Goal: Transaction & Acquisition: Purchase product/service

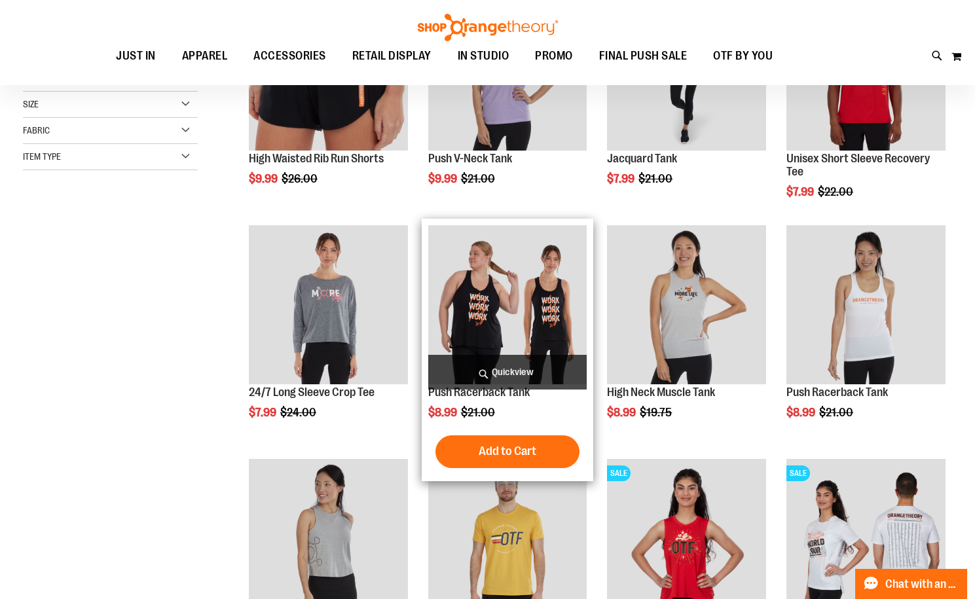
scroll to position [52, 0]
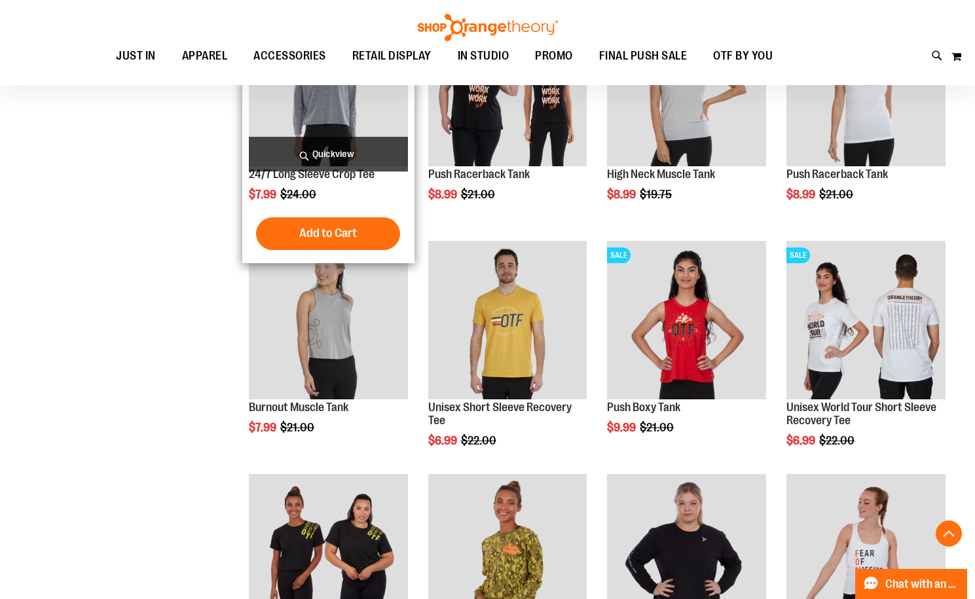
scroll to position [392, 0]
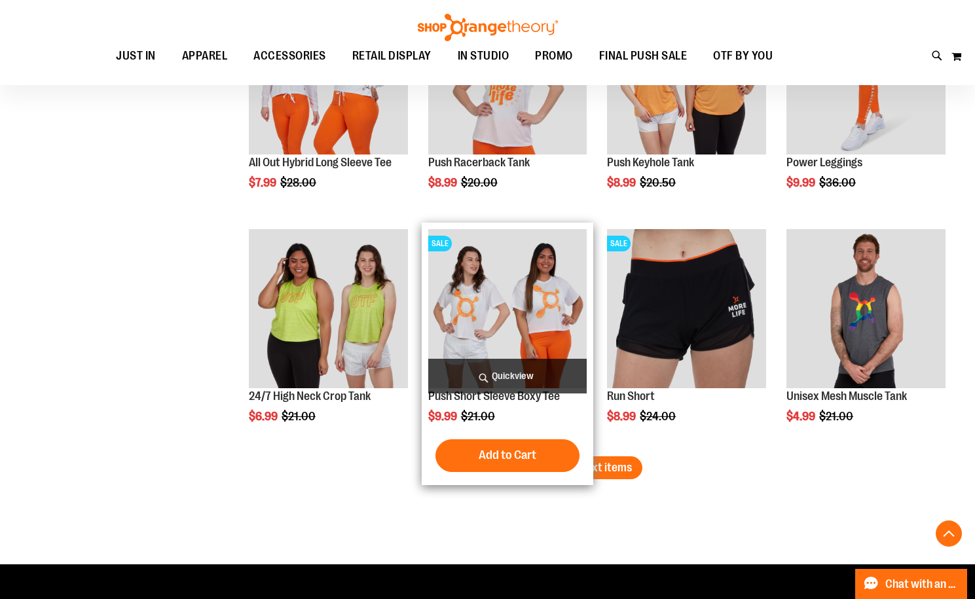
scroll to position [1766, 0]
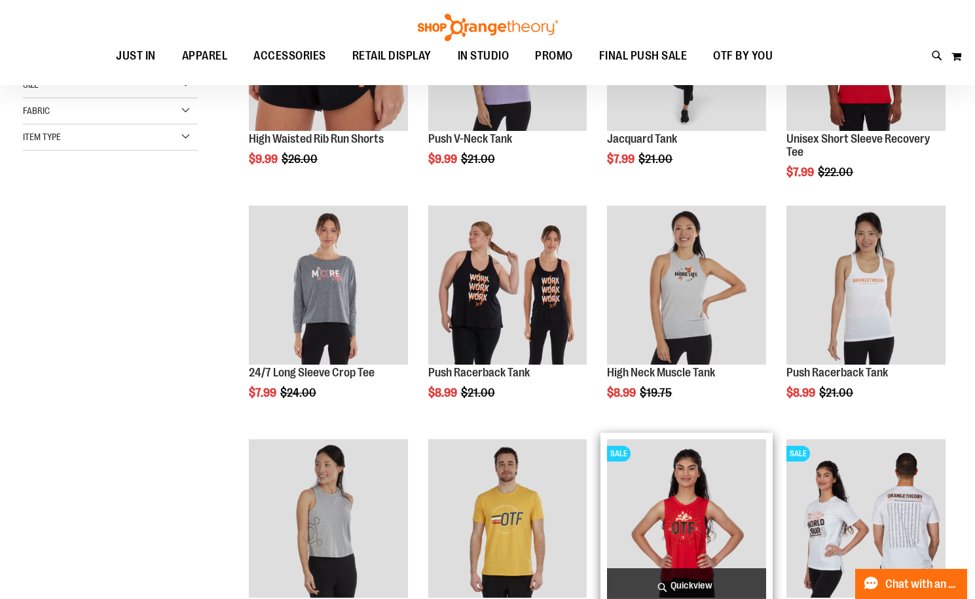
scroll to position [12, 0]
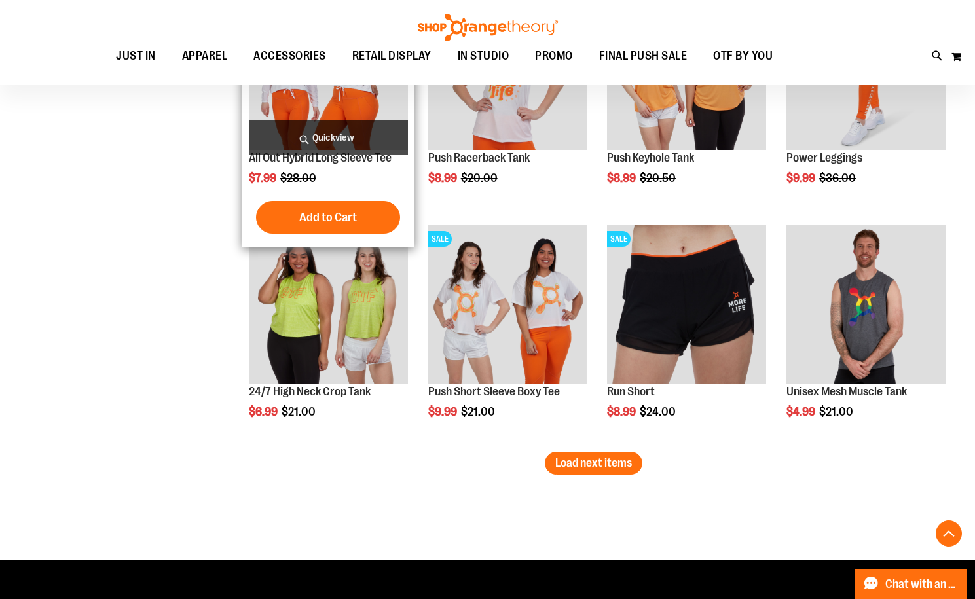
scroll to position [1766, 0]
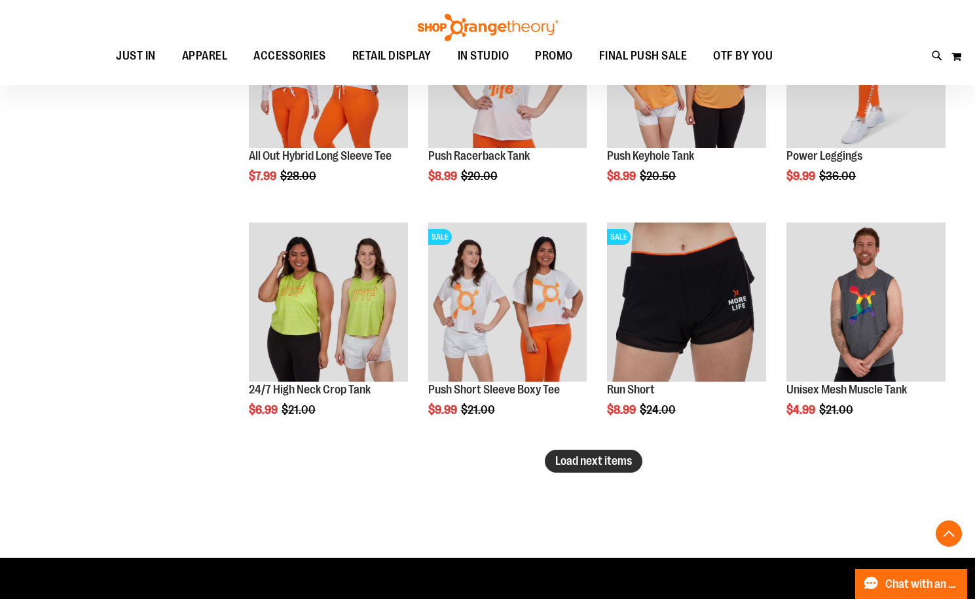
type input "**********"
click at [599, 463] on span "Load next items" at bounding box center [593, 460] width 77 height 13
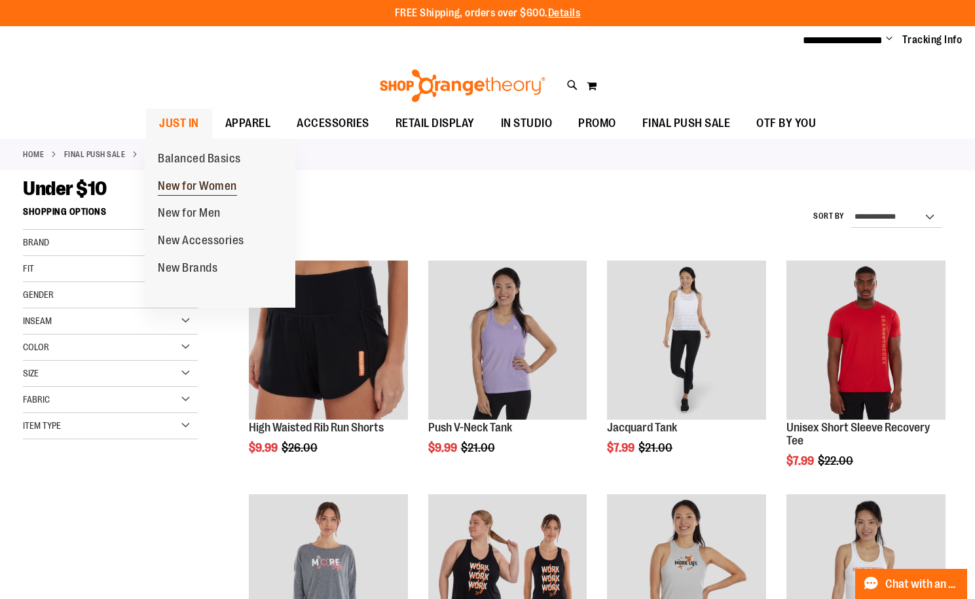
click at [181, 189] on span "New for Women" at bounding box center [197, 187] width 79 height 16
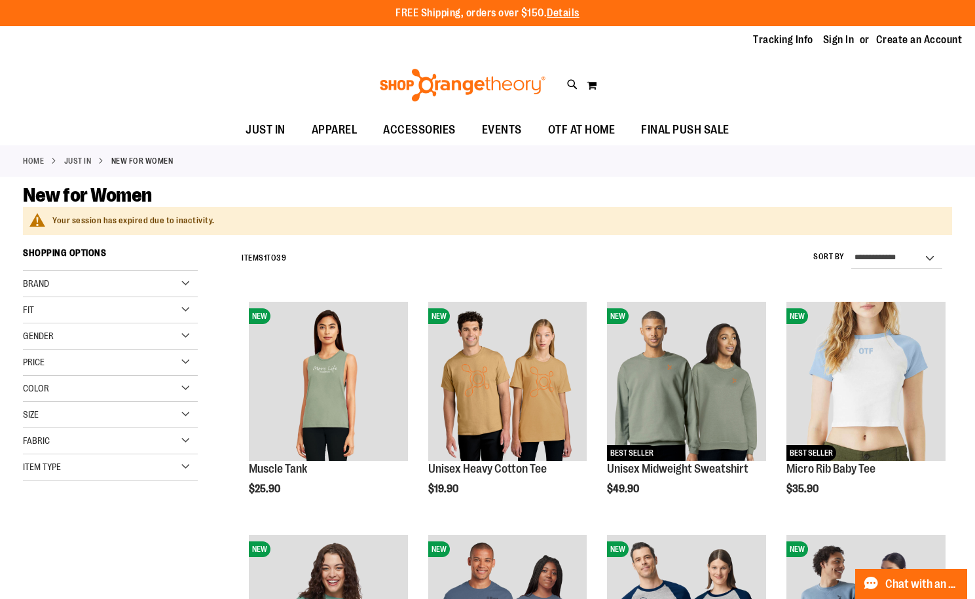
type input "**********"
click at [54, 289] on div "Brand" at bounding box center [110, 284] width 175 height 26
click at [52, 325] on link "lululemon" at bounding box center [104, 324] width 168 height 14
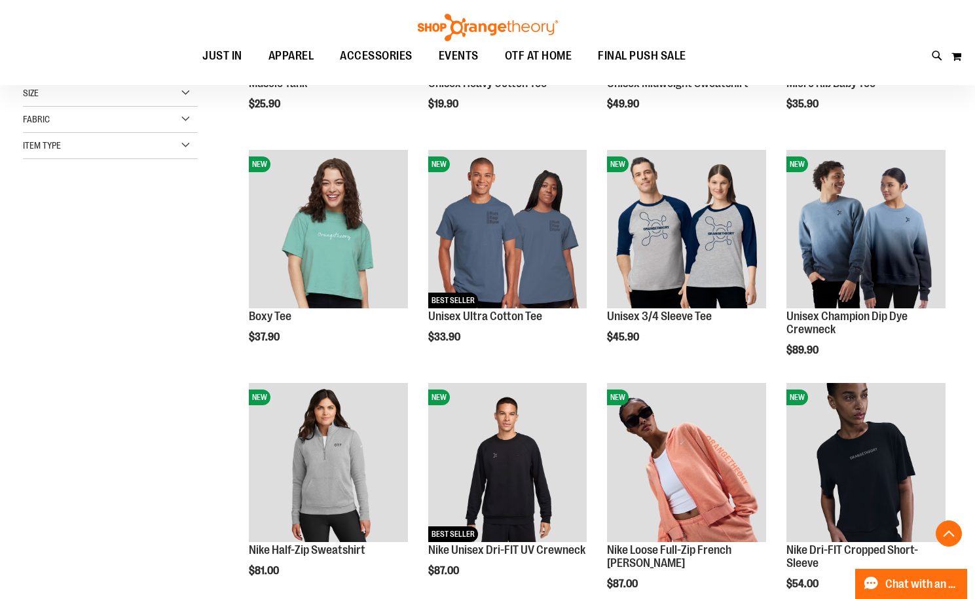
scroll to position [241, 0]
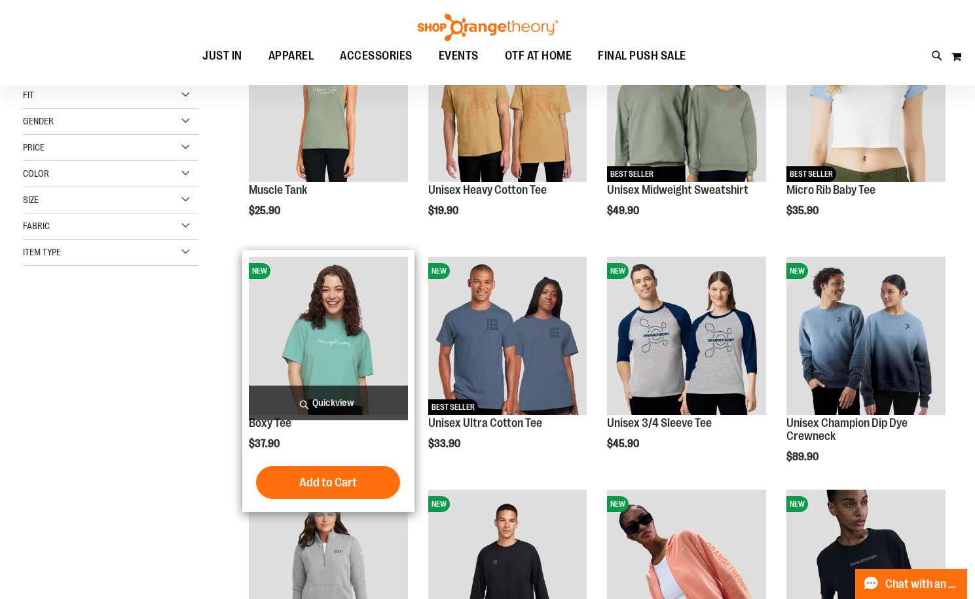
scroll to position [45, 0]
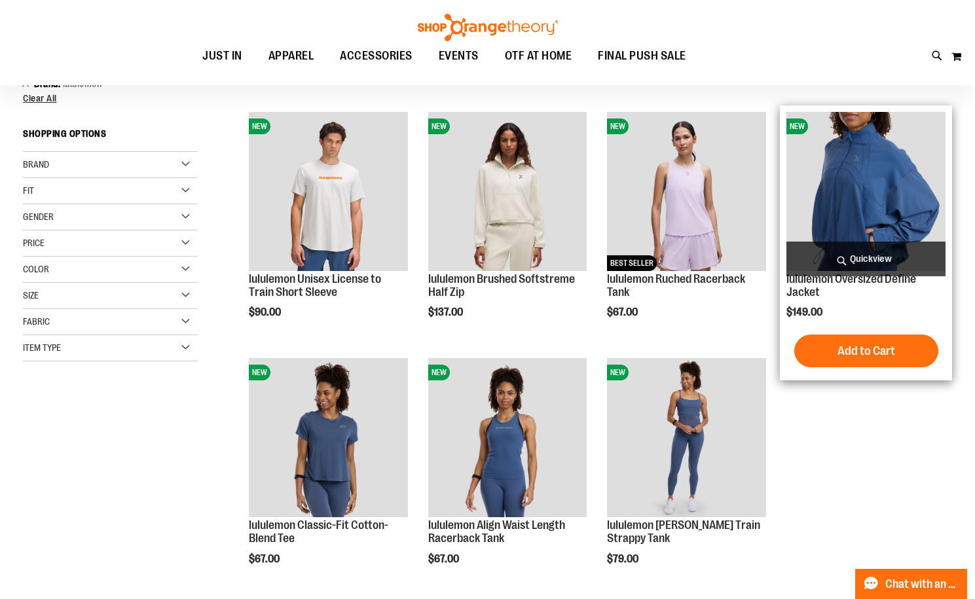
click at [859, 172] on img "product" at bounding box center [865, 191] width 159 height 159
click at [810, 183] on img "product" at bounding box center [865, 191] width 159 height 159
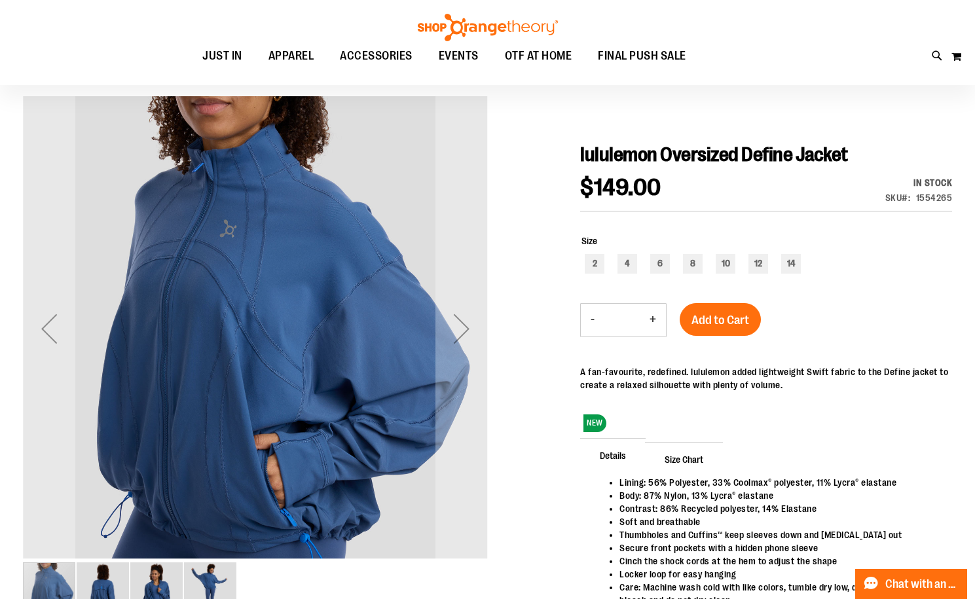
scroll to position [130, 0]
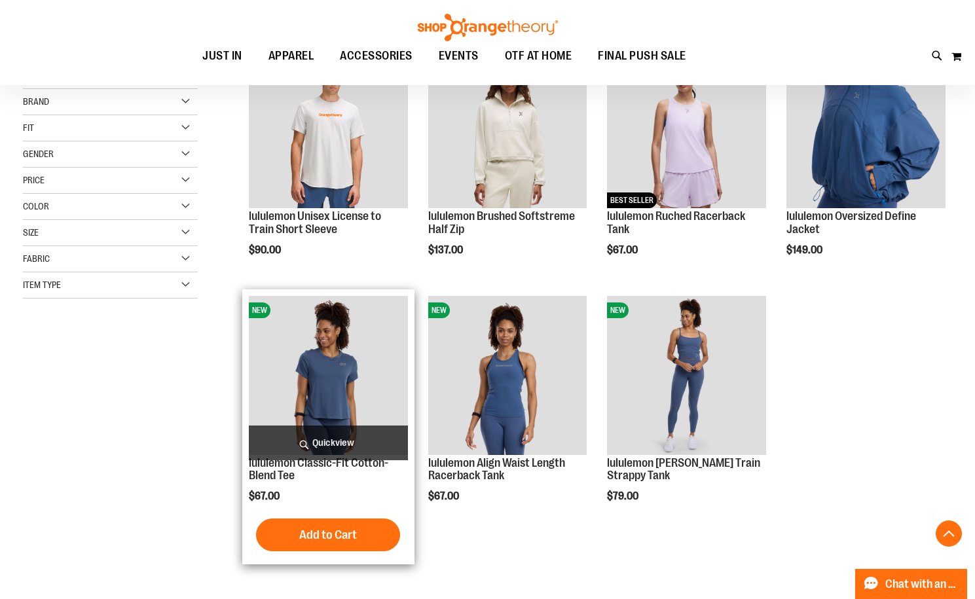
scroll to position [44, 0]
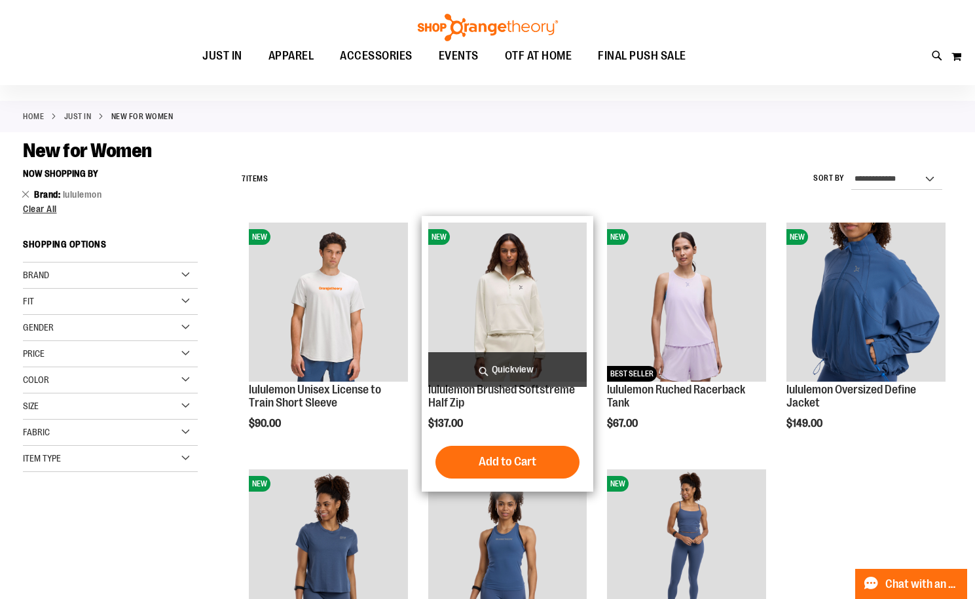
type input "**********"
click at [477, 302] on img "product" at bounding box center [507, 302] width 159 height 159
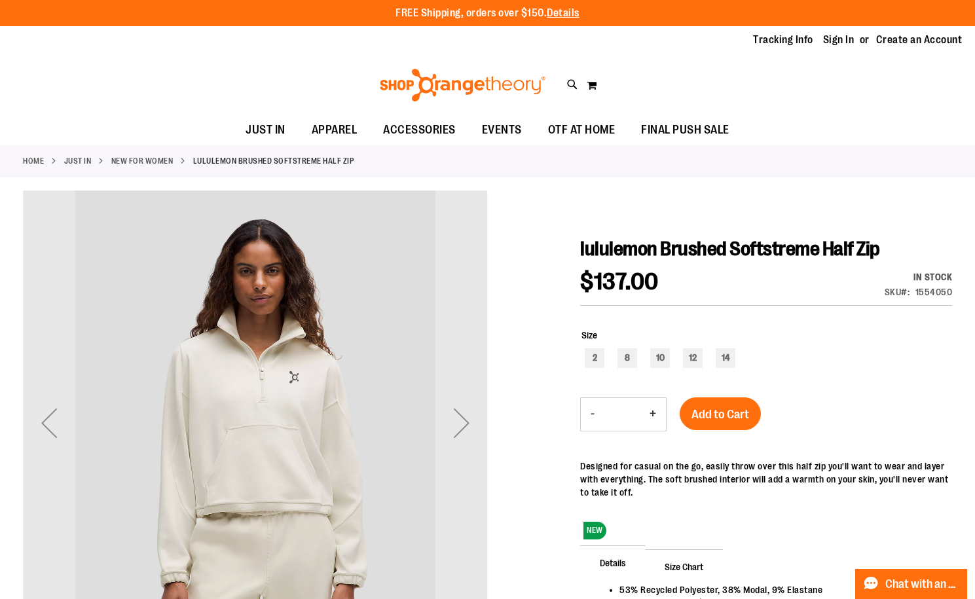
type input "**********"
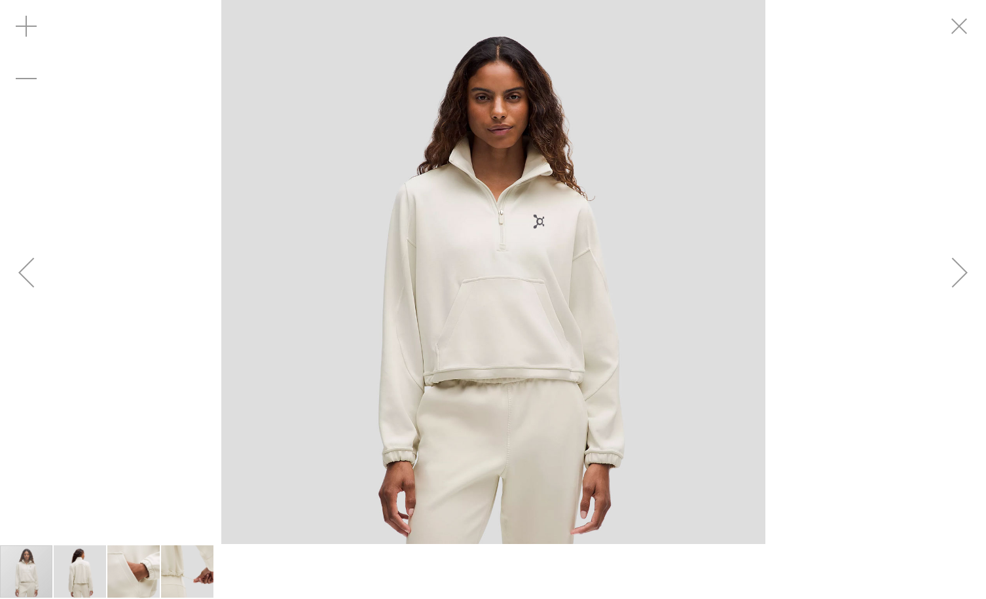
click at [22, 285] on div "Previous" at bounding box center [26, 272] width 52 height 52
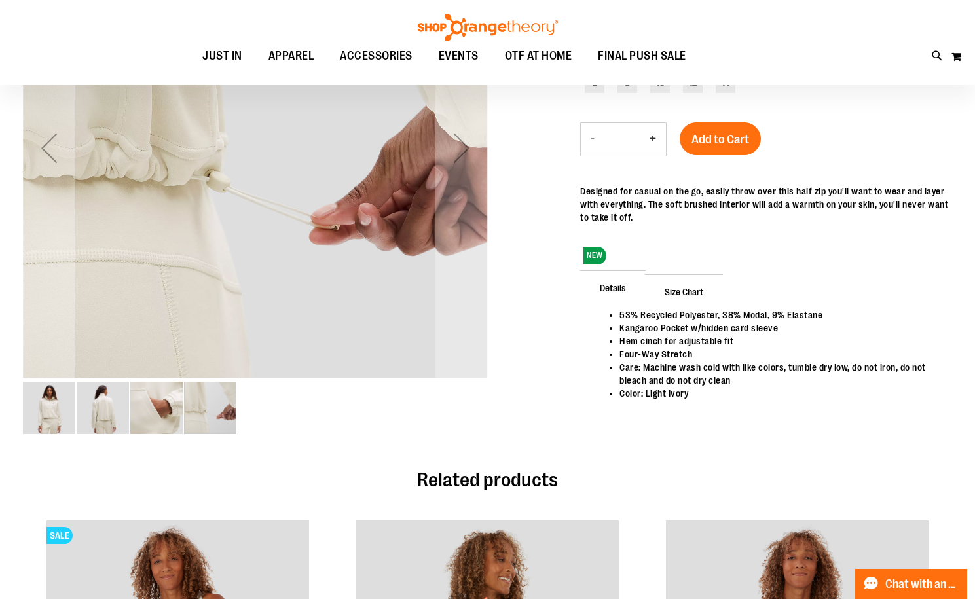
scroll to position [130, 0]
click at [94, 399] on img "image 2 of 4" at bounding box center [103, 407] width 52 height 52
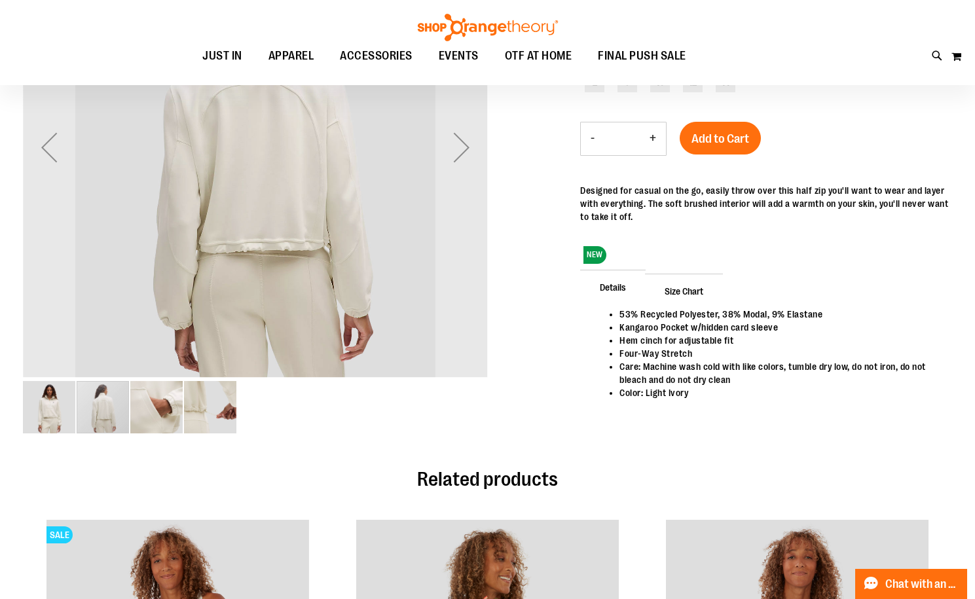
click at [156, 401] on img "image 3 of 4" at bounding box center [156, 407] width 52 height 52
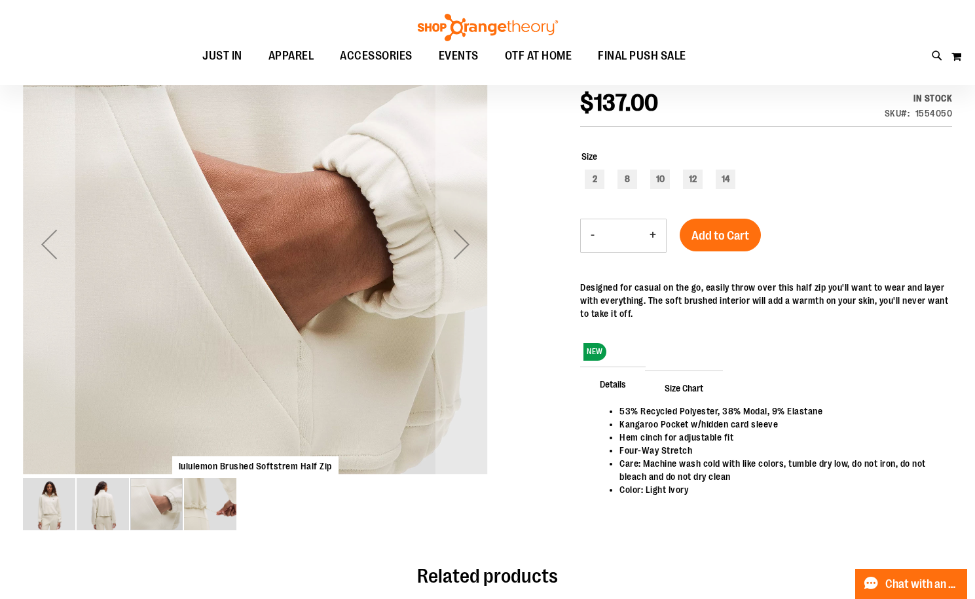
scroll to position [65, 0]
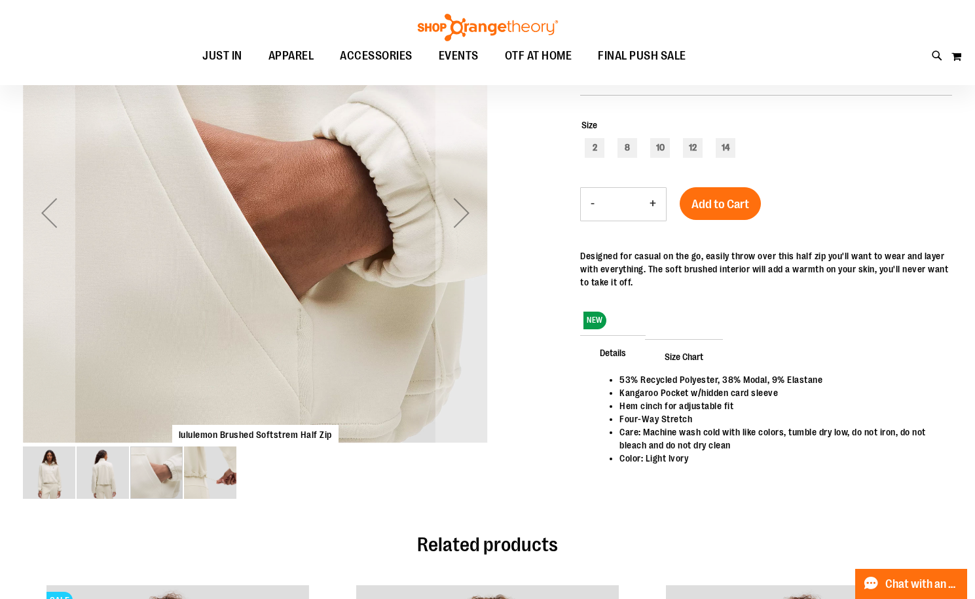
click at [180, 481] on div "carousel" at bounding box center [156, 472] width 52 height 52
click at [160, 479] on div "carousel" at bounding box center [156, 472] width 52 height 52
click at [204, 477] on img "image 4 of 4" at bounding box center [210, 472] width 52 height 52
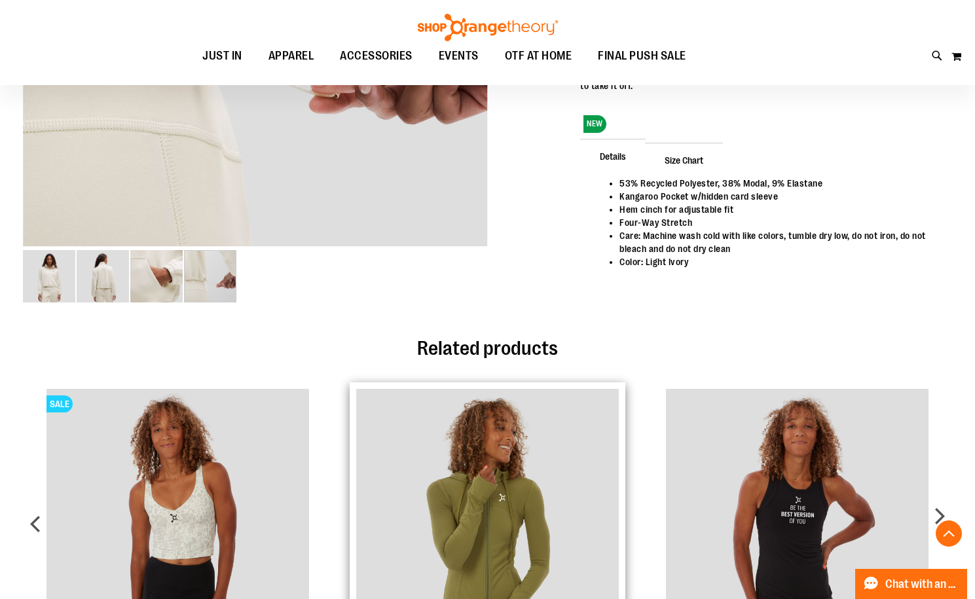
scroll to position [392, 0]
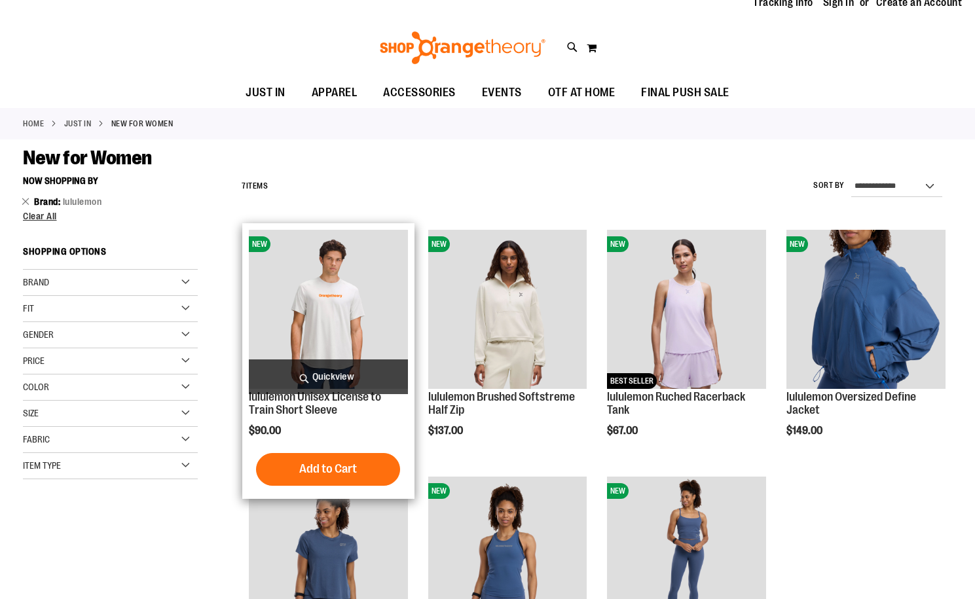
scroll to position [43, 0]
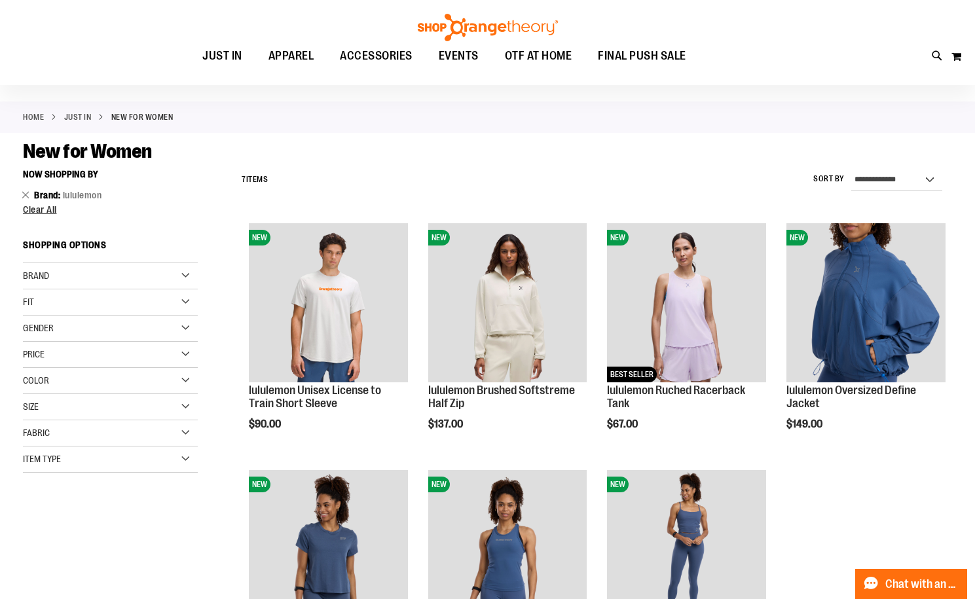
type input "**********"
click at [76, 116] on link "JUST IN" at bounding box center [77, 117] width 27 height 12
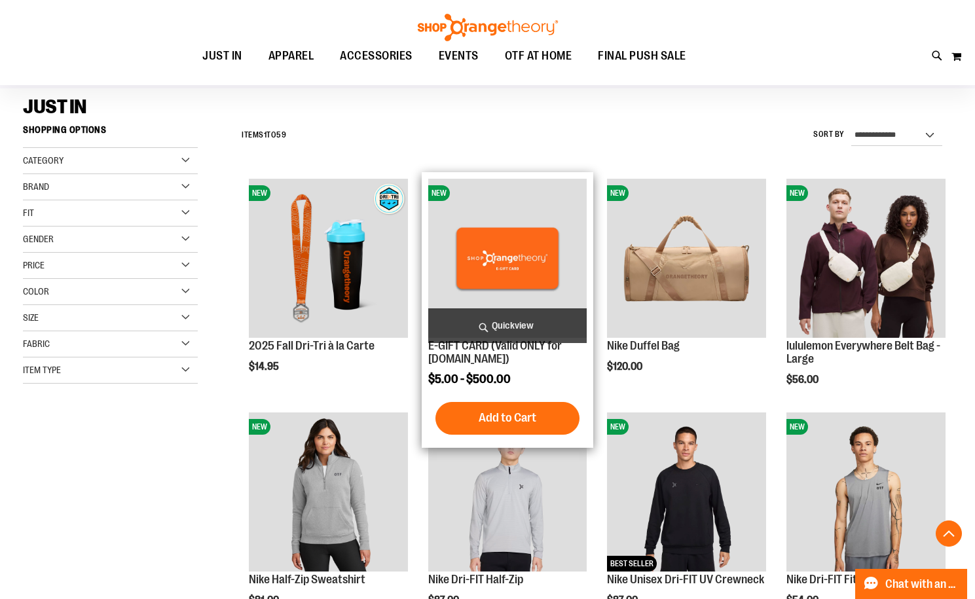
scroll to position [327, 0]
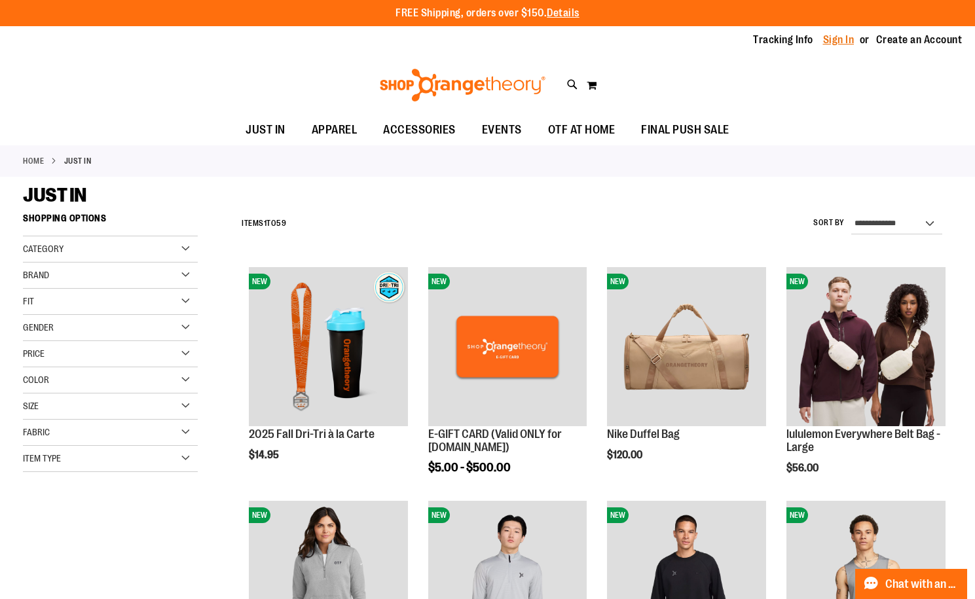
type input "**********"
click at [840, 39] on link "Sign In" at bounding box center [838, 40] width 31 height 14
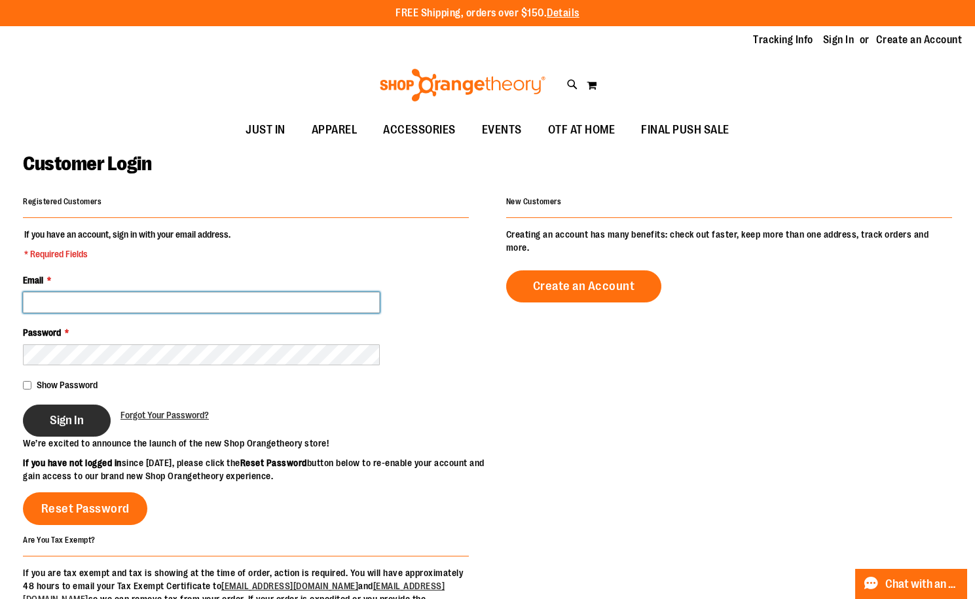
type input "**********"
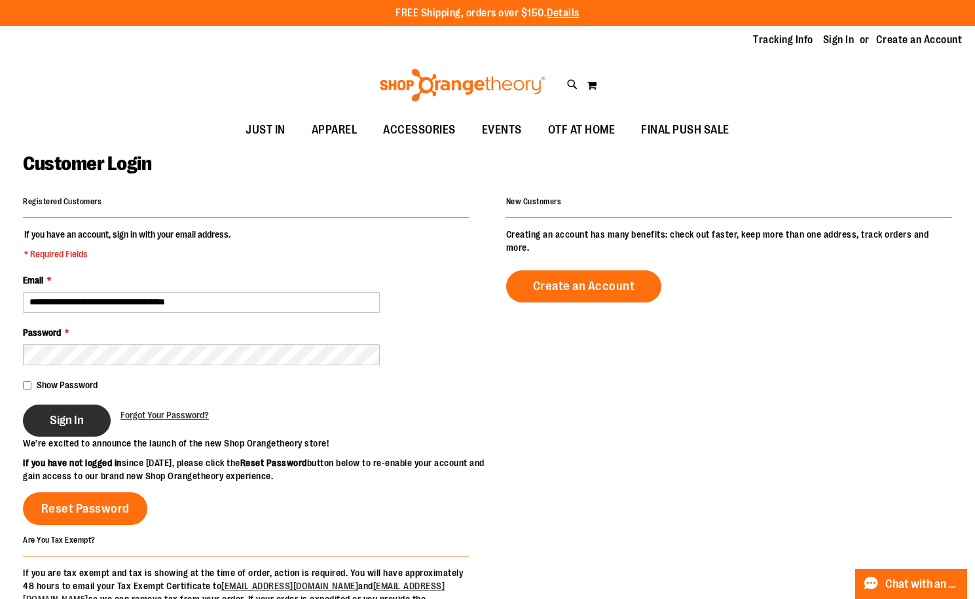
type input "**********"
click at [43, 416] on button "Sign In" at bounding box center [67, 420] width 88 height 32
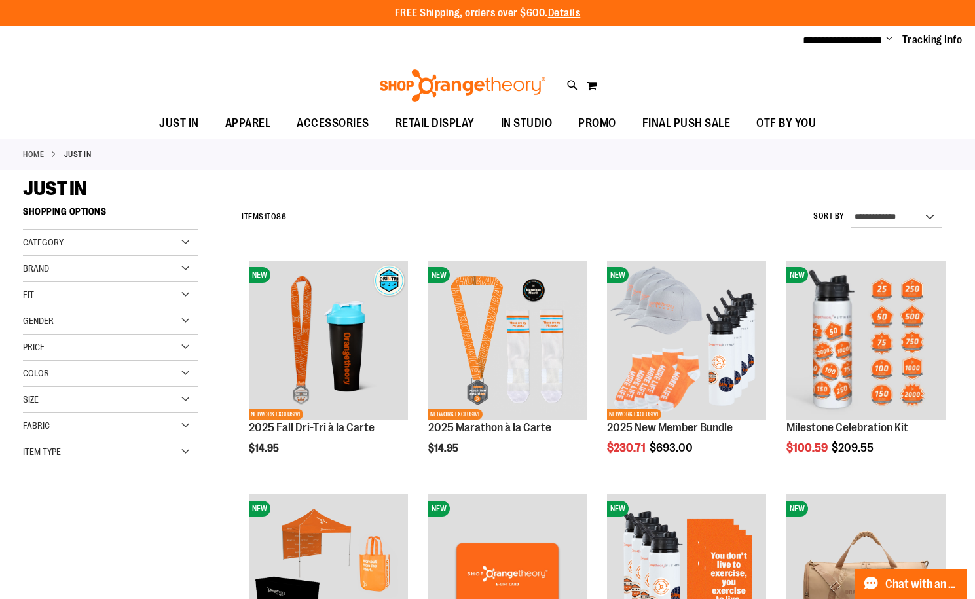
type input "**********"
click at [582, 218] on div "**********" at bounding box center [593, 217] width 717 height 34
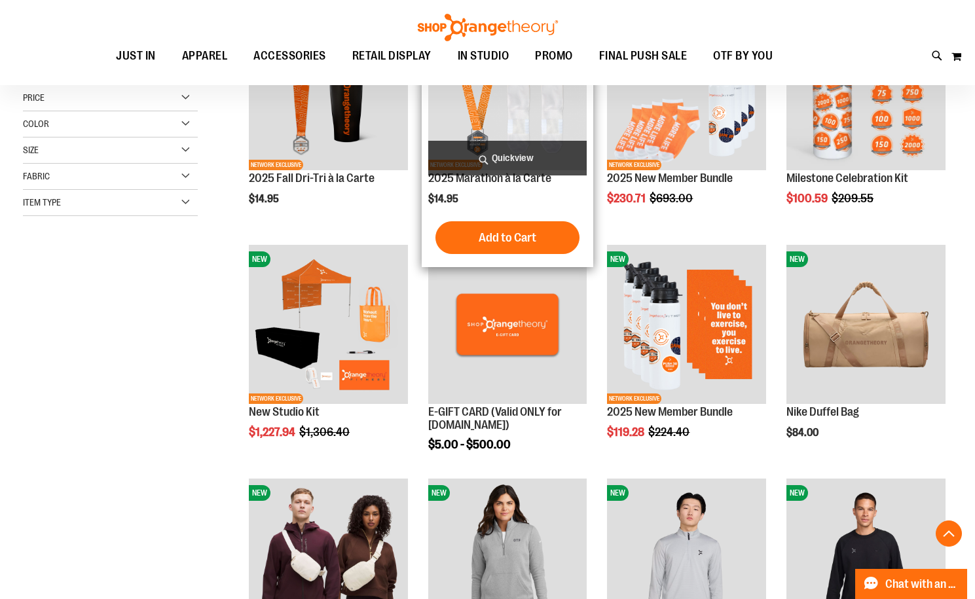
scroll to position [392, 0]
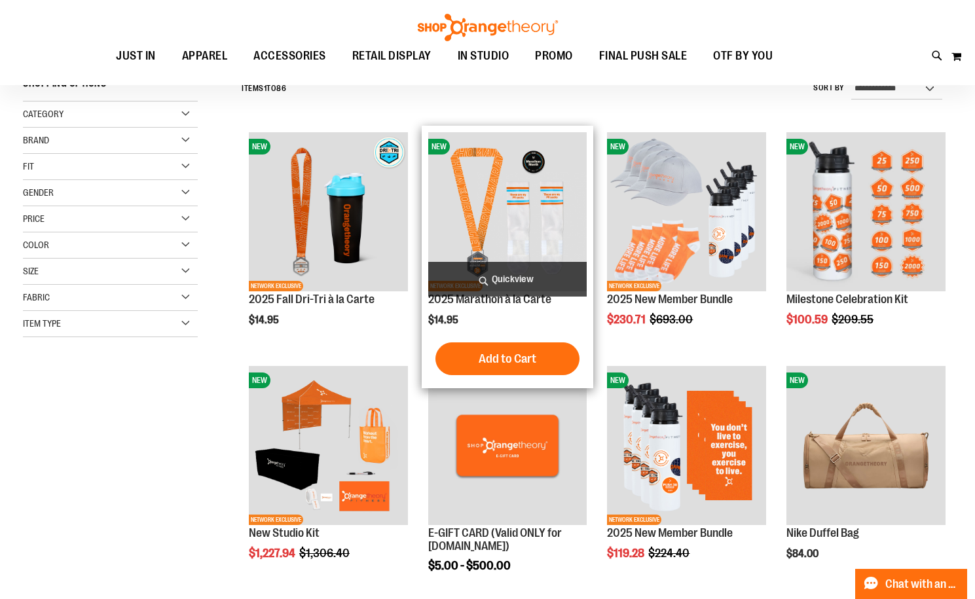
scroll to position [130, 0]
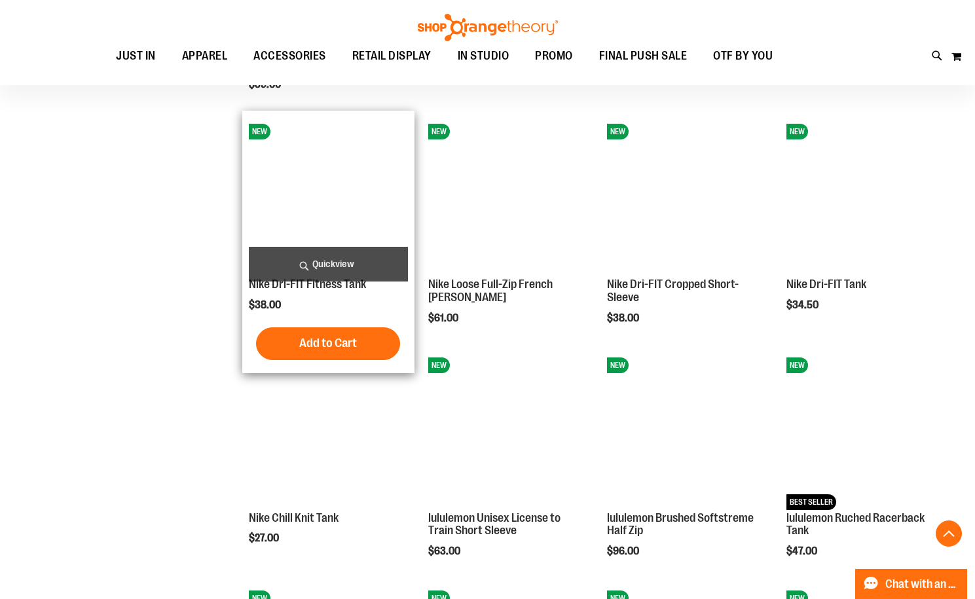
scroll to position [916, 0]
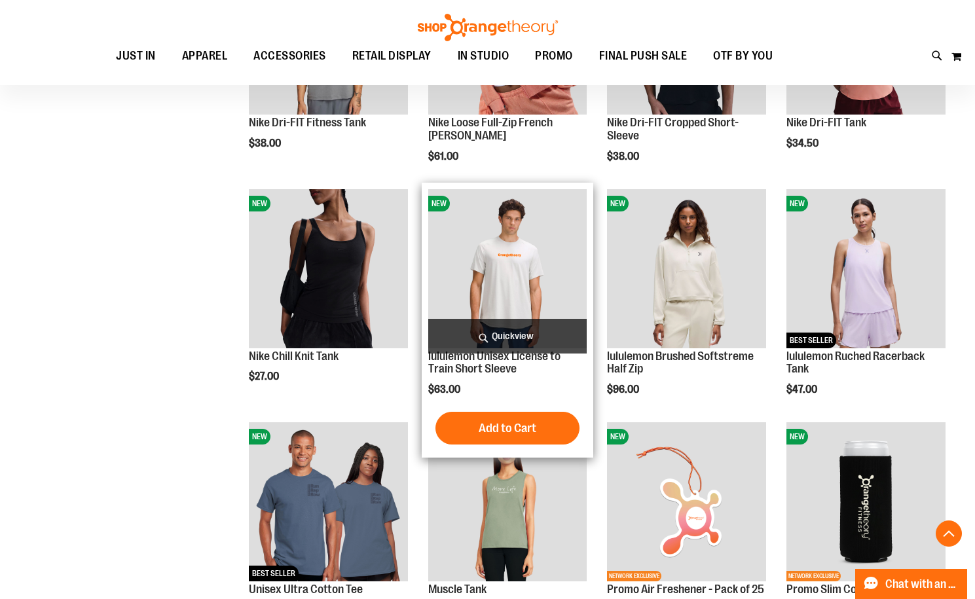
scroll to position [1047, 0]
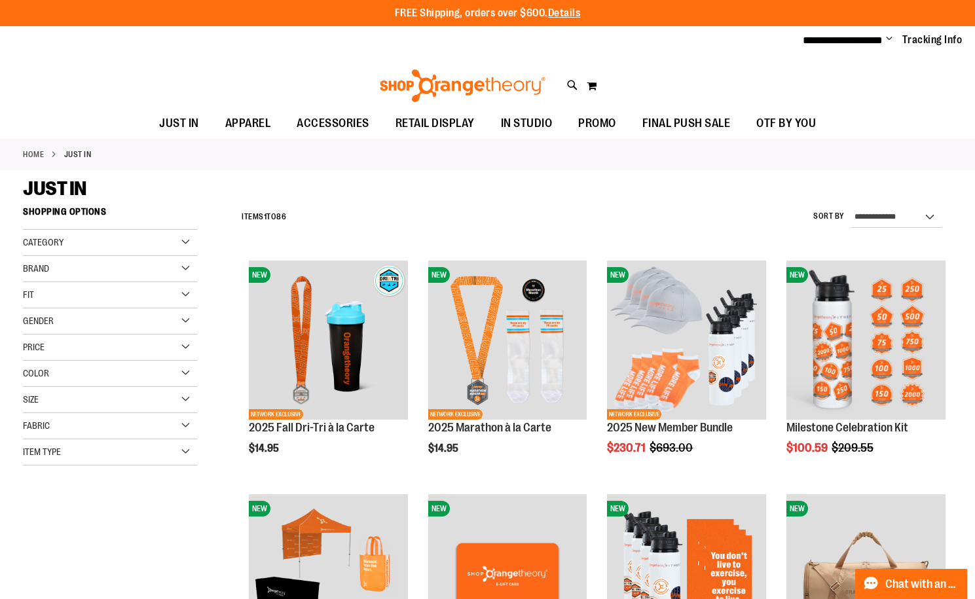
click at [115, 236] on div "Category" at bounding box center [110, 243] width 175 height 26
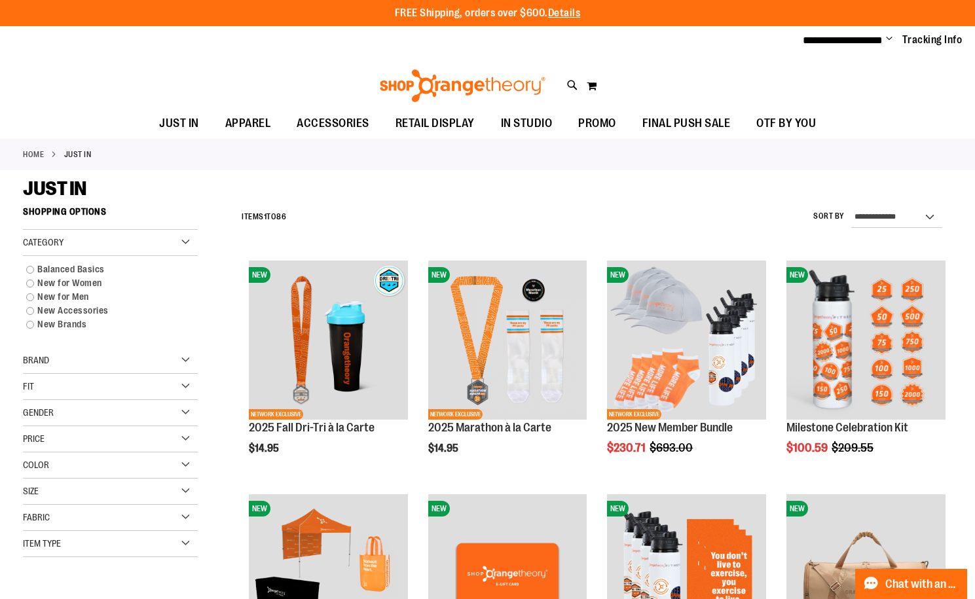
click at [115, 236] on div "Category" at bounding box center [110, 243] width 175 height 26
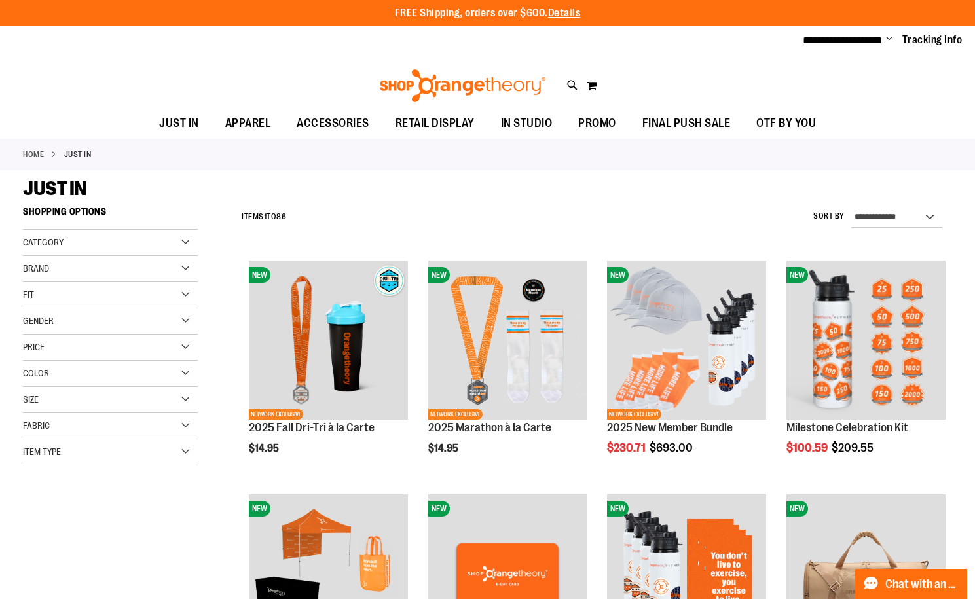
click at [101, 266] on div "Brand" at bounding box center [110, 269] width 175 height 26
click at [37, 304] on link "lululemon" at bounding box center [104, 309] width 168 height 14
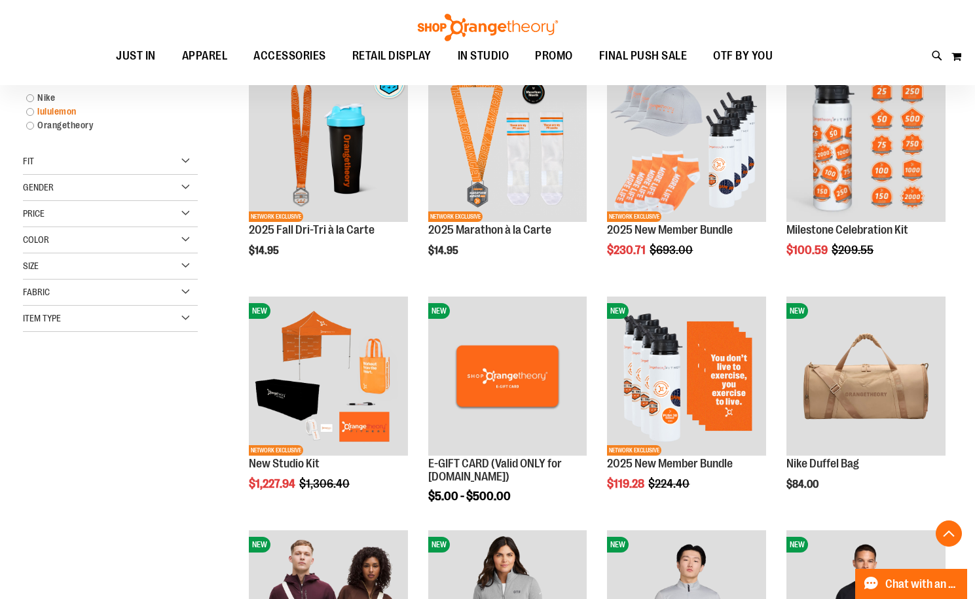
scroll to position [200, 0]
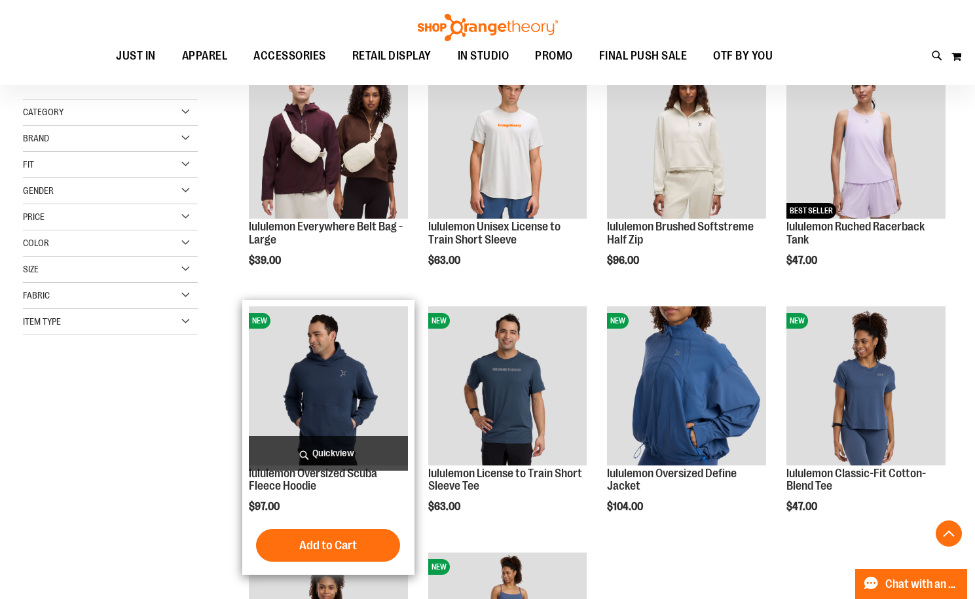
click at [358, 376] on img "product" at bounding box center [328, 385] width 159 height 159
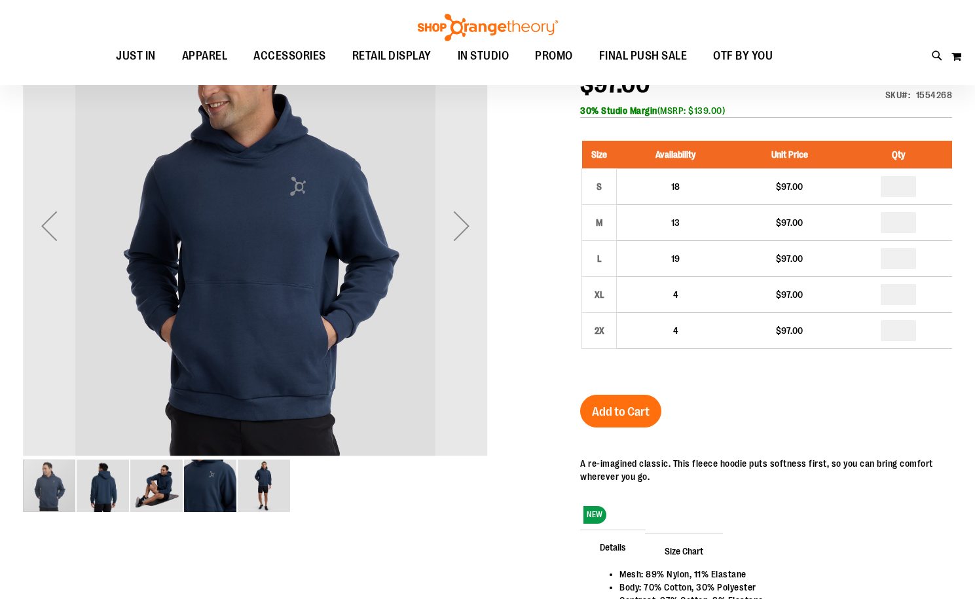
scroll to position [52, 0]
type input "**********"
click at [456, 236] on div "Next" at bounding box center [461, 226] width 52 height 52
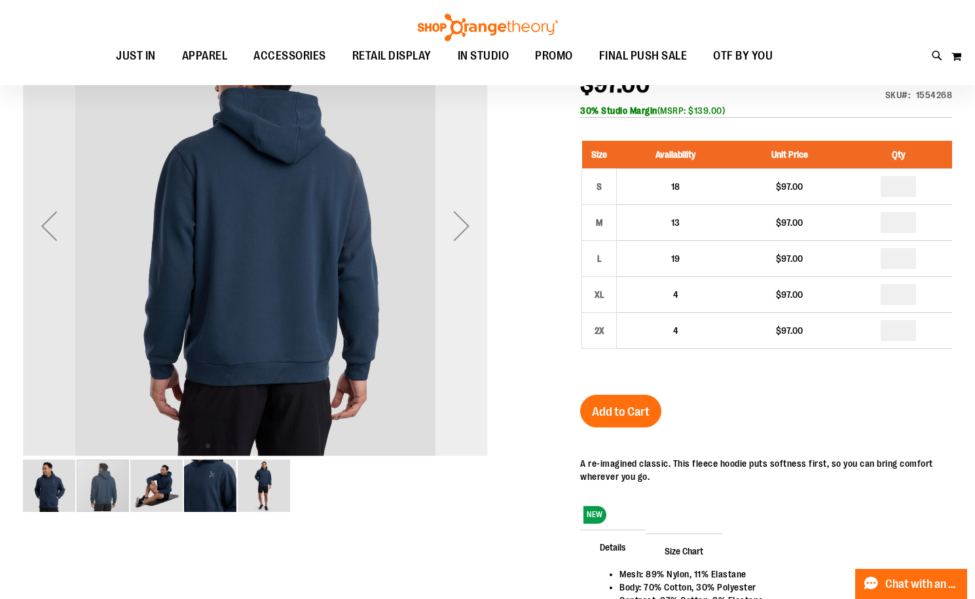
click at [456, 236] on div "Next" at bounding box center [461, 226] width 52 height 52
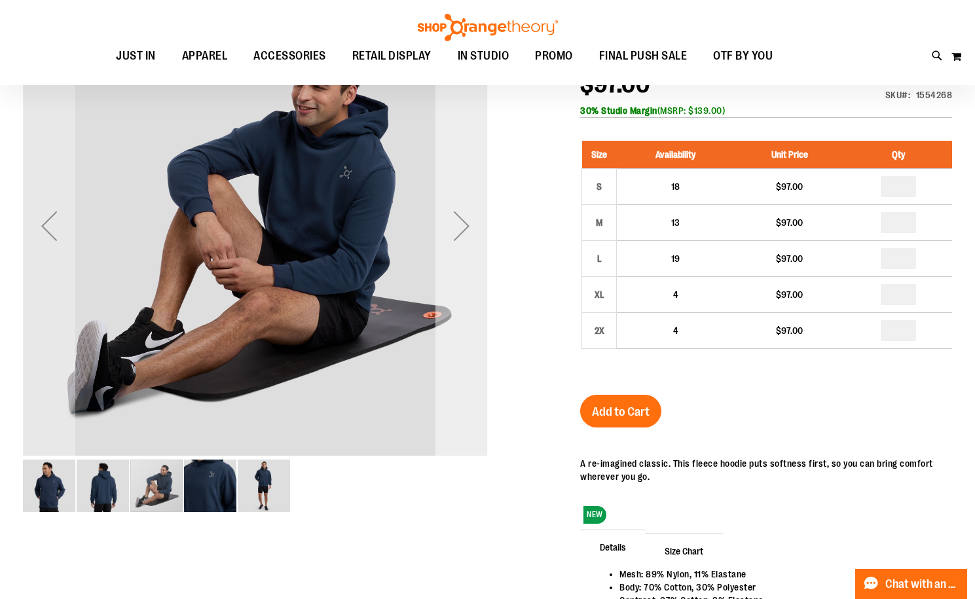
click at [456, 236] on div "Next" at bounding box center [461, 226] width 52 height 52
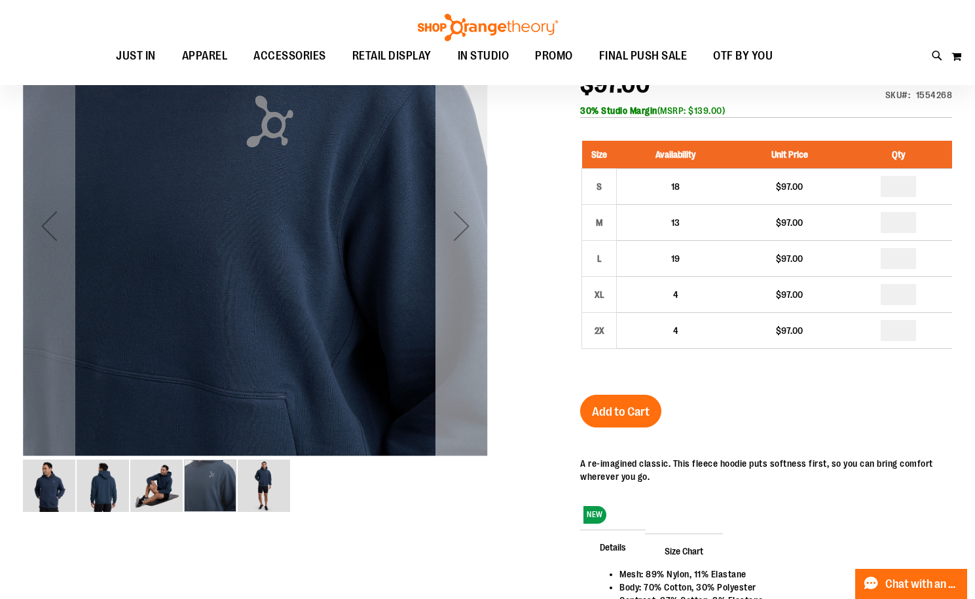
click at [456, 236] on div "Next" at bounding box center [461, 226] width 52 height 52
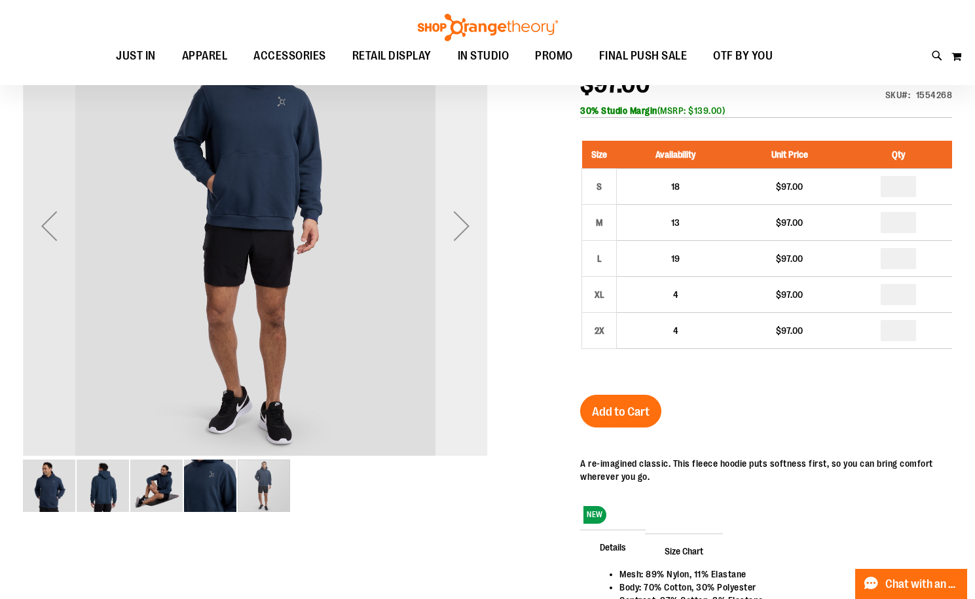
scroll to position [0, 0]
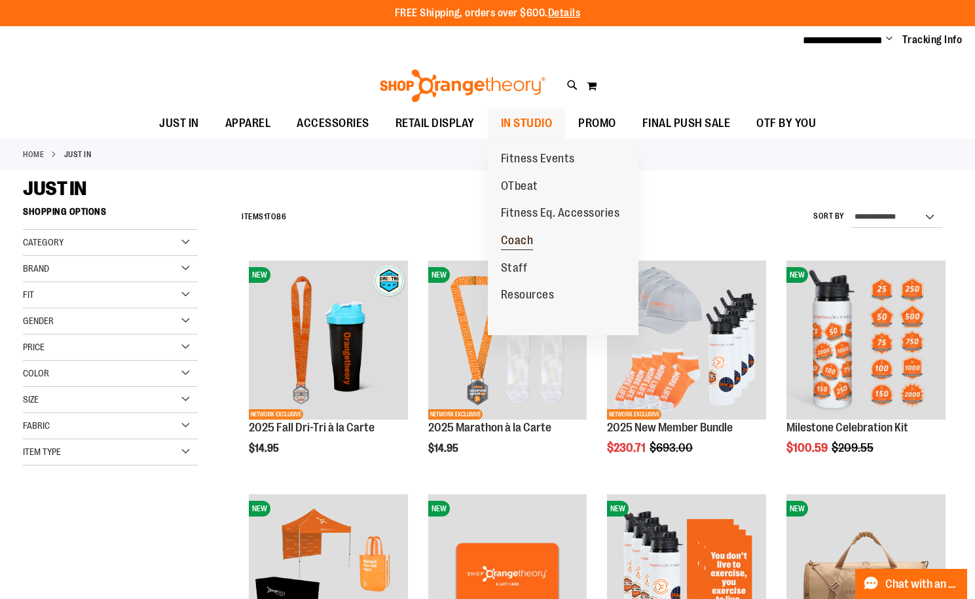
type input "**********"
click at [524, 245] on span "Coach" at bounding box center [517, 242] width 33 height 16
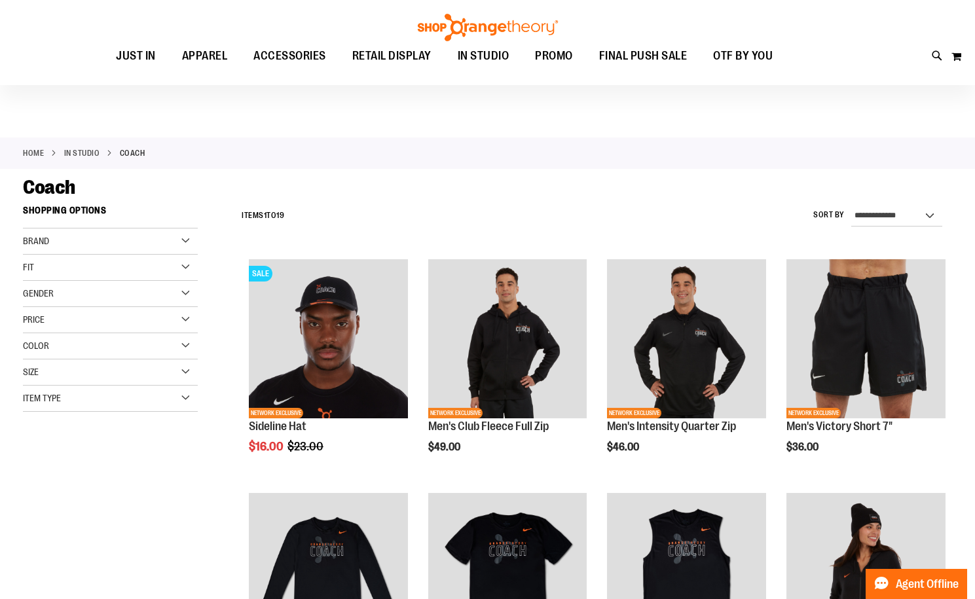
scroll to position [130, 0]
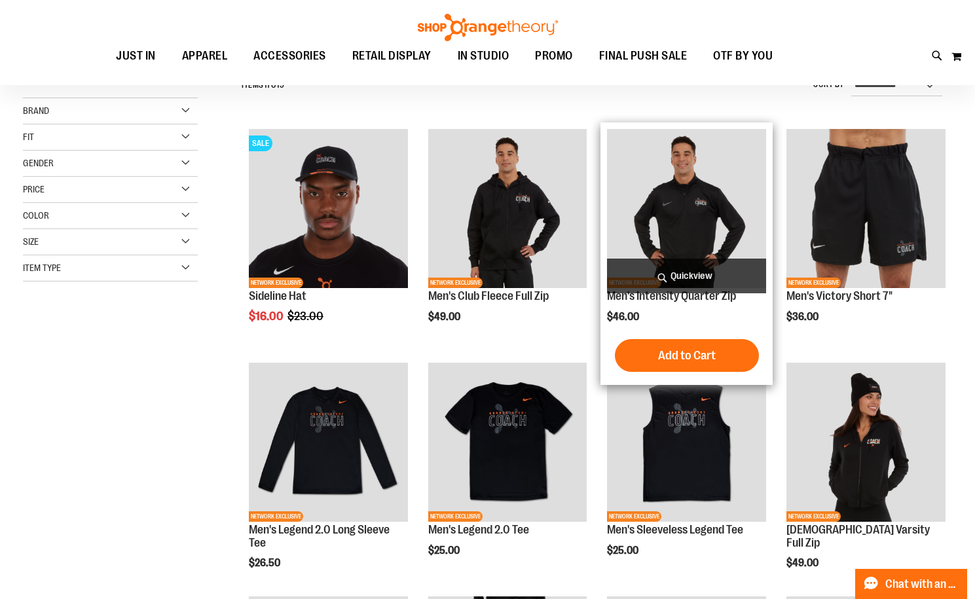
type input "**********"
click at [667, 201] on img "product" at bounding box center [686, 208] width 159 height 159
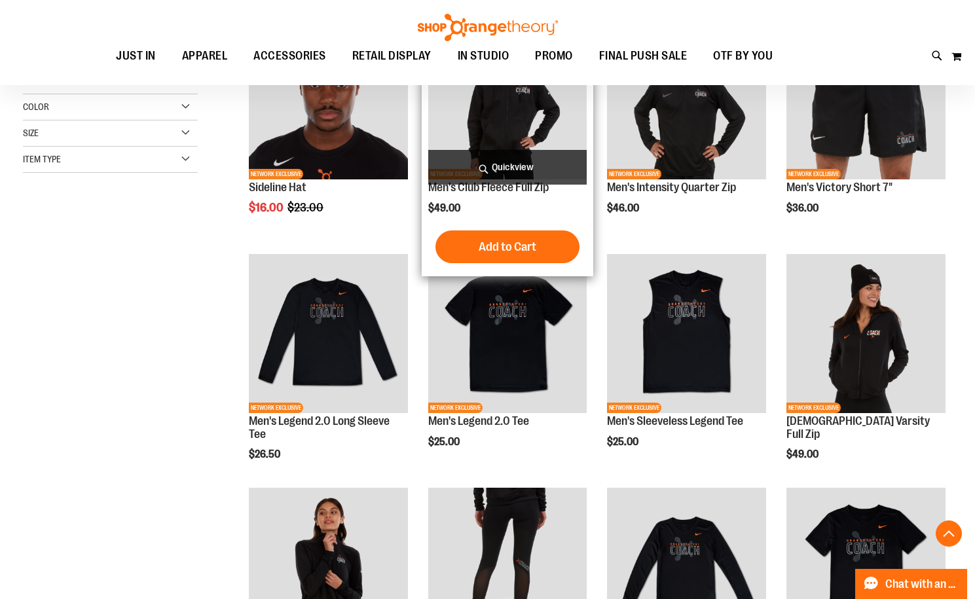
scroll to position [261, 0]
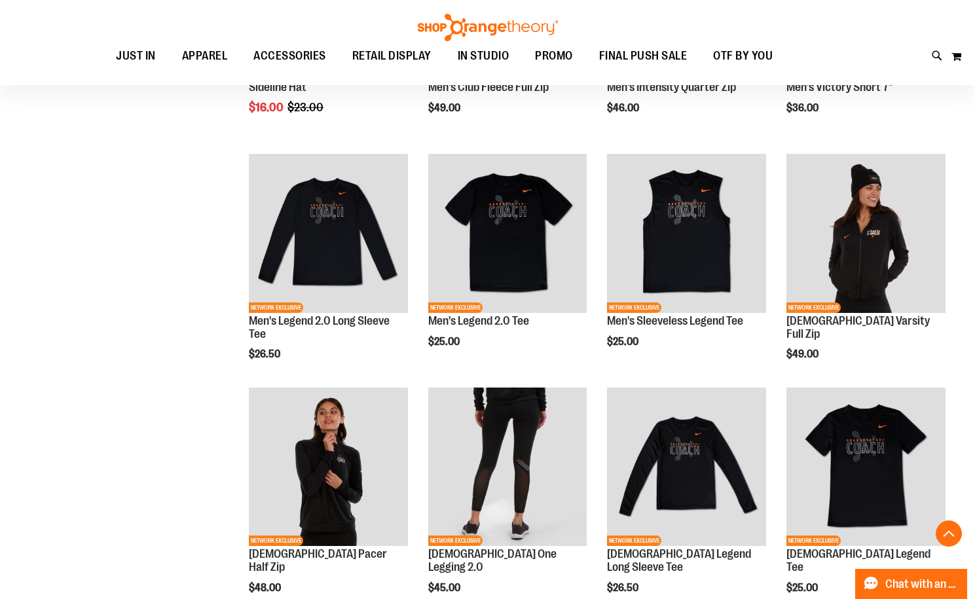
scroll to position [327, 0]
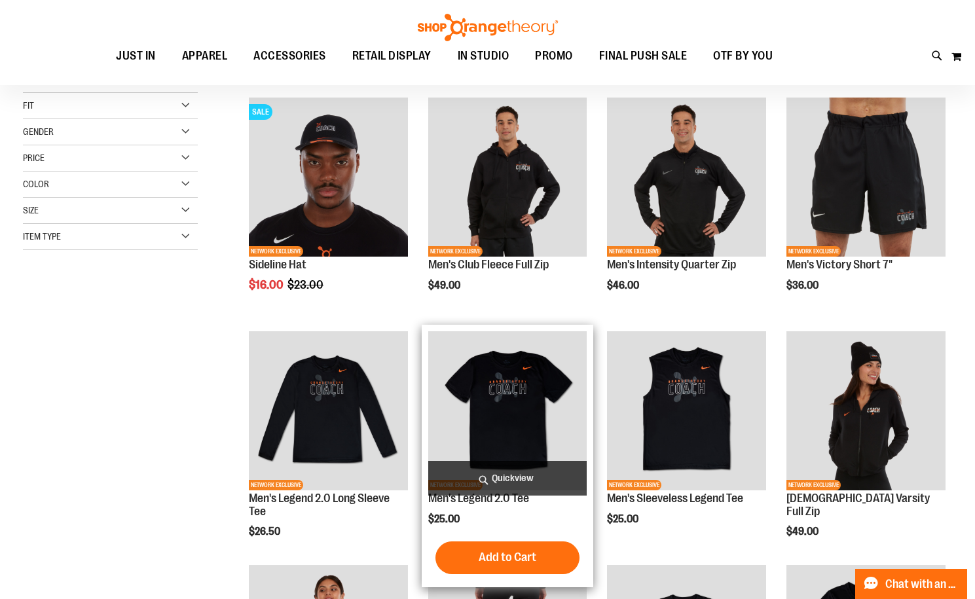
scroll to position [130, 0]
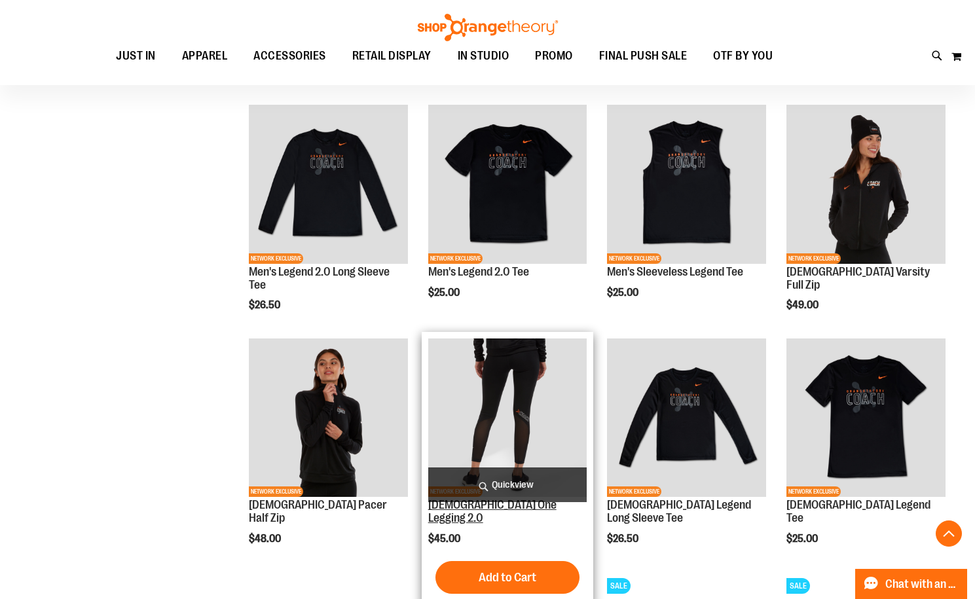
scroll to position [261, 0]
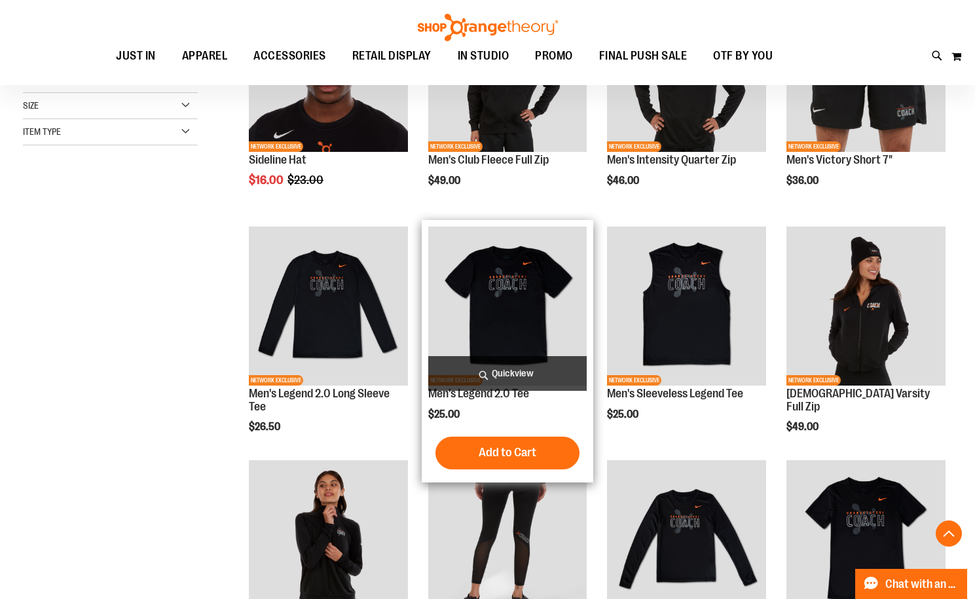
scroll to position [196, 0]
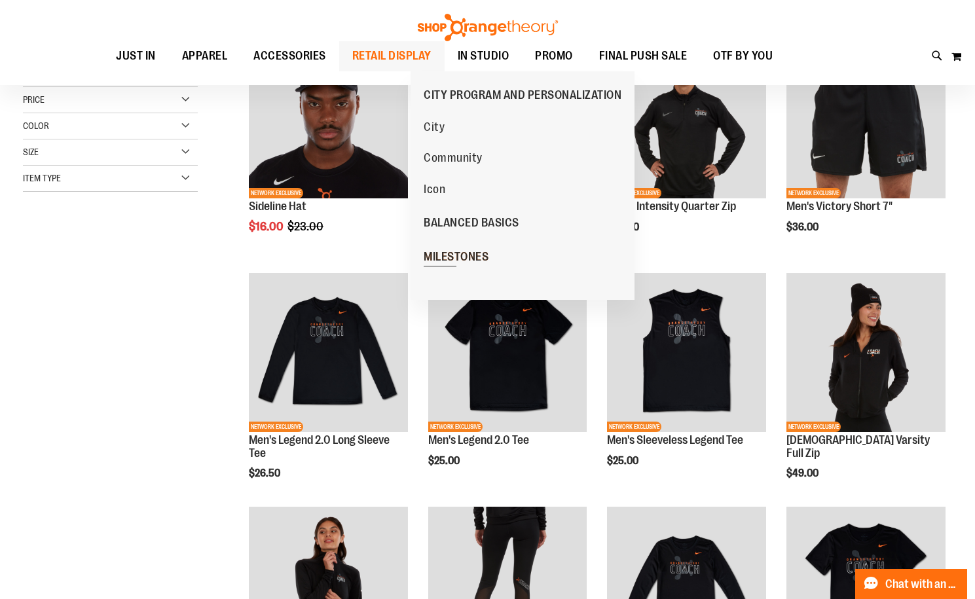
scroll to position [261, 0]
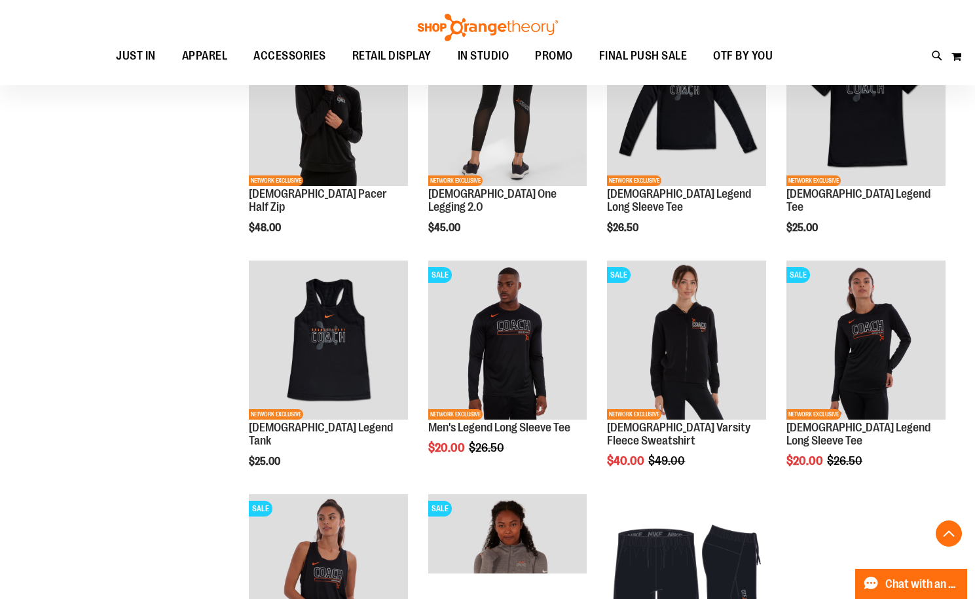
scroll to position [719, 0]
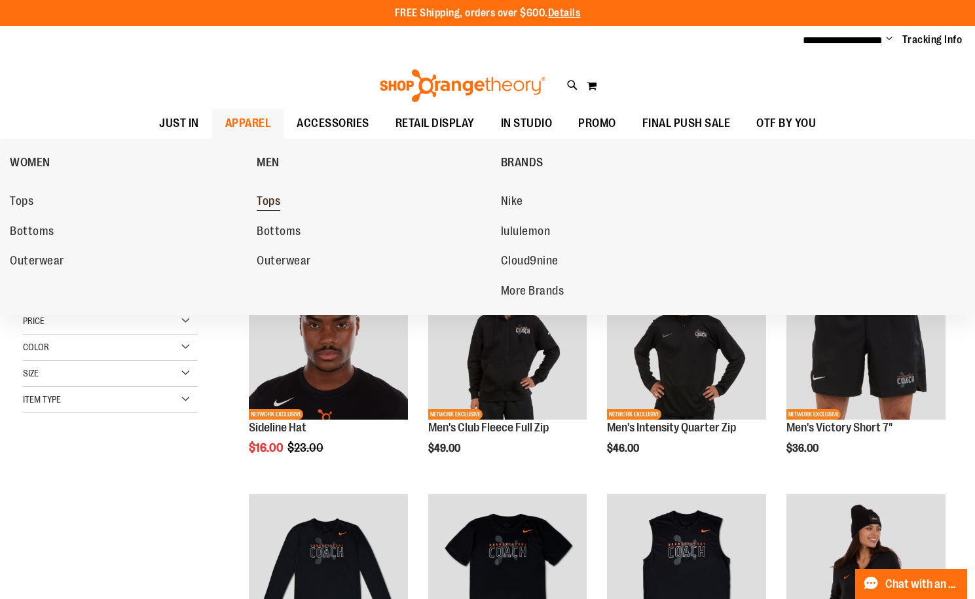
type input "**********"
click at [270, 199] on span "Tops" at bounding box center [269, 202] width 24 height 16
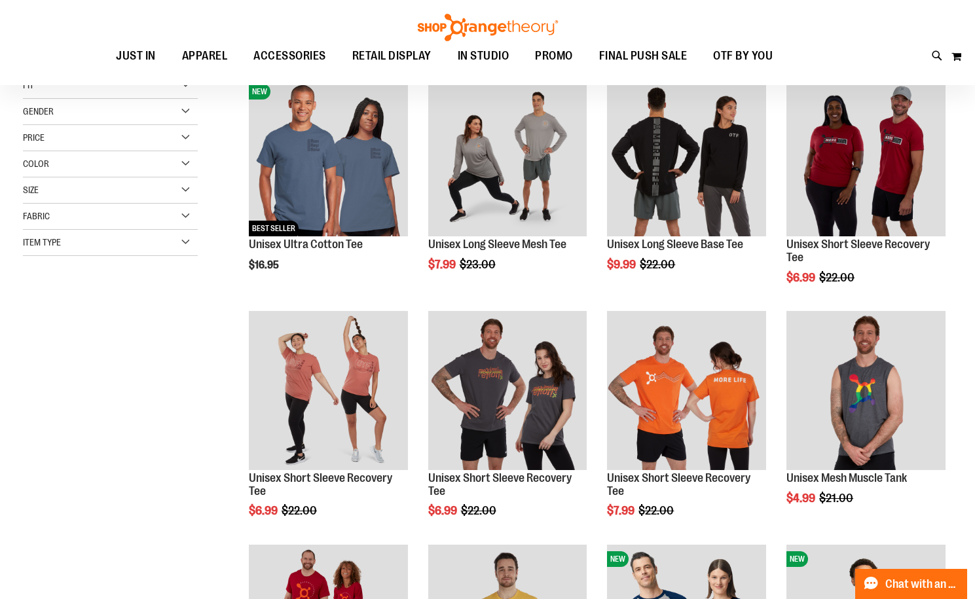
scroll to position [196, 0]
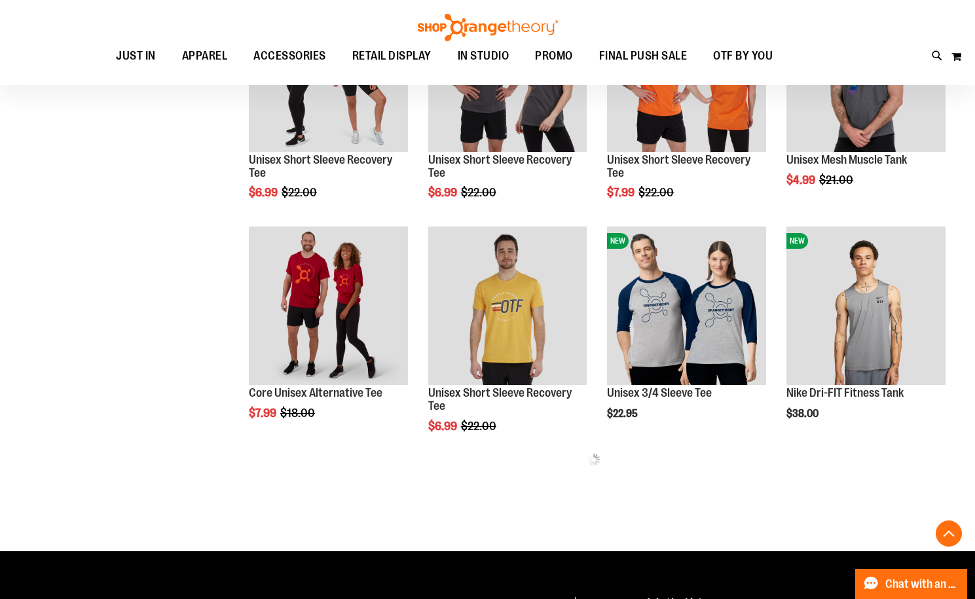
scroll to position [523, 0]
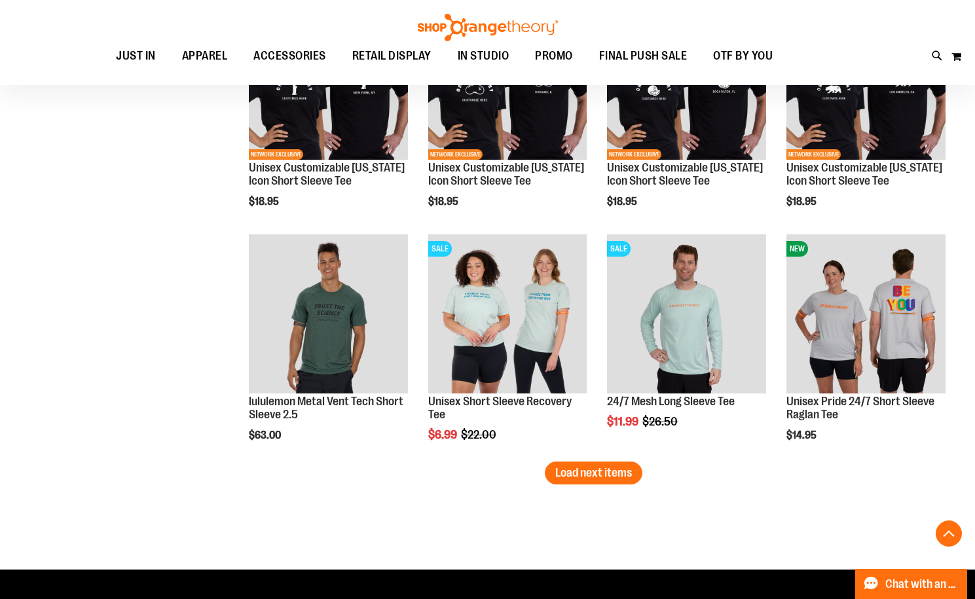
scroll to position [1897, 0]
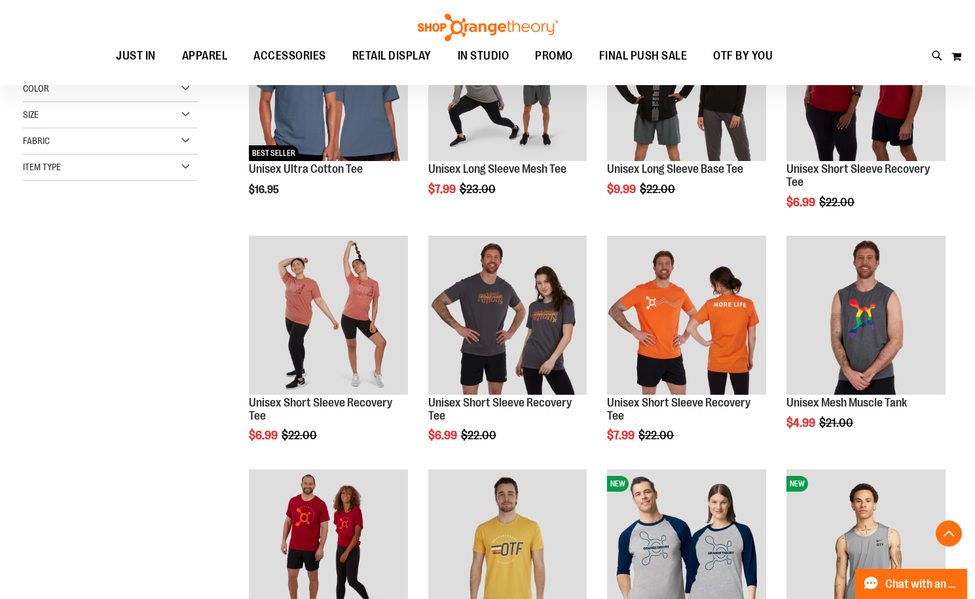
scroll to position [8, 0]
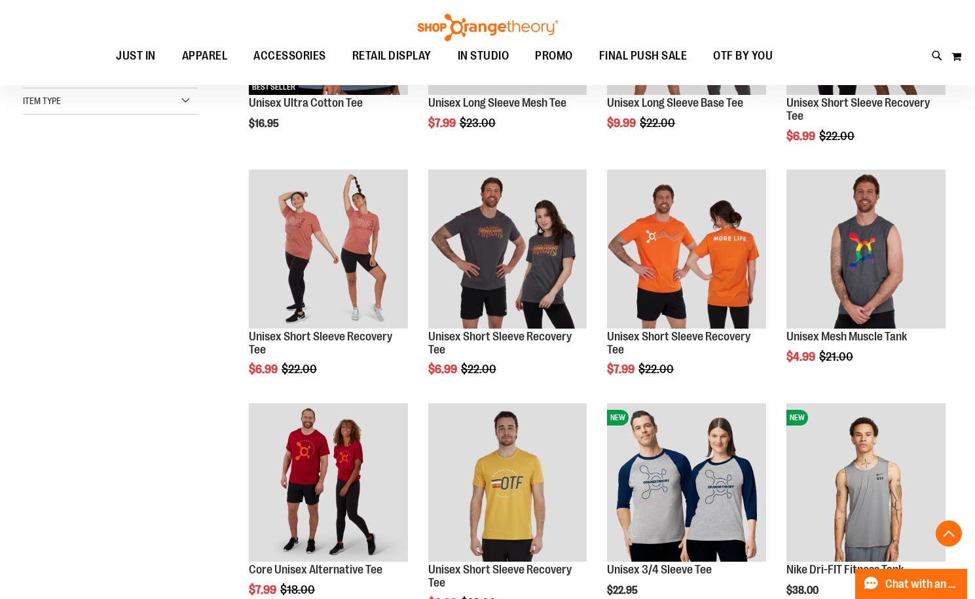
scroll to position [327, 0]
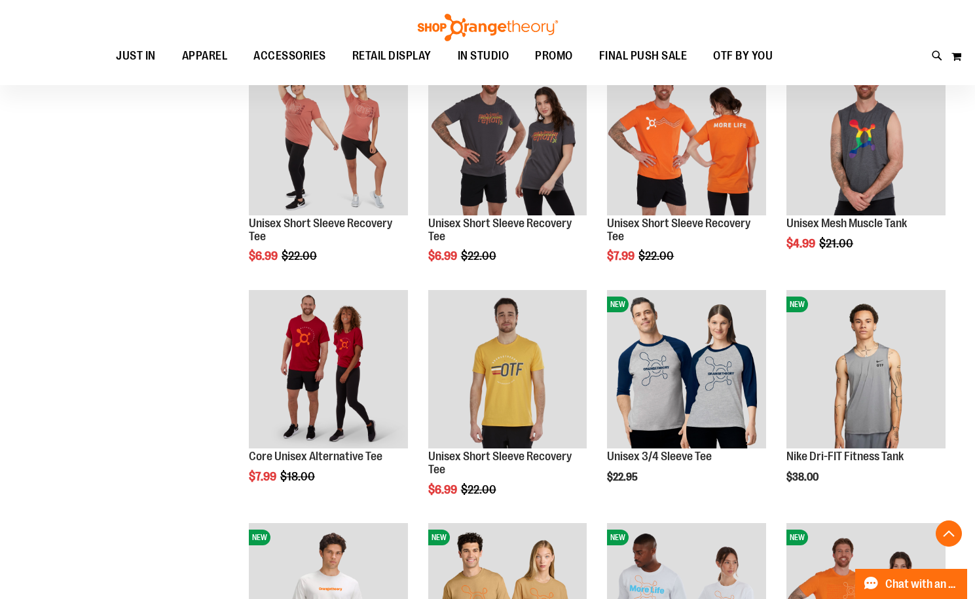
scroll to position [457, 0]
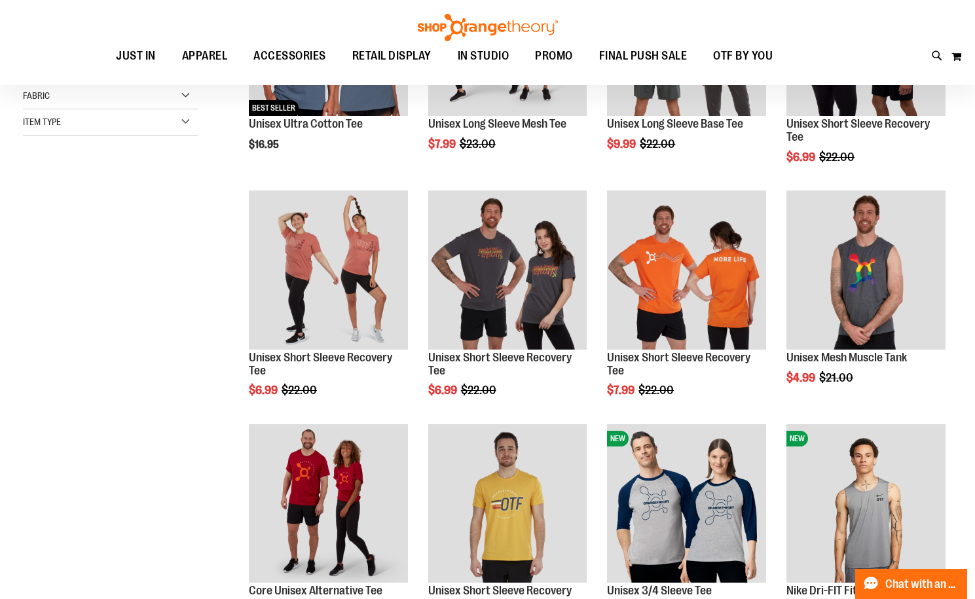
scroll to position [327, 0]
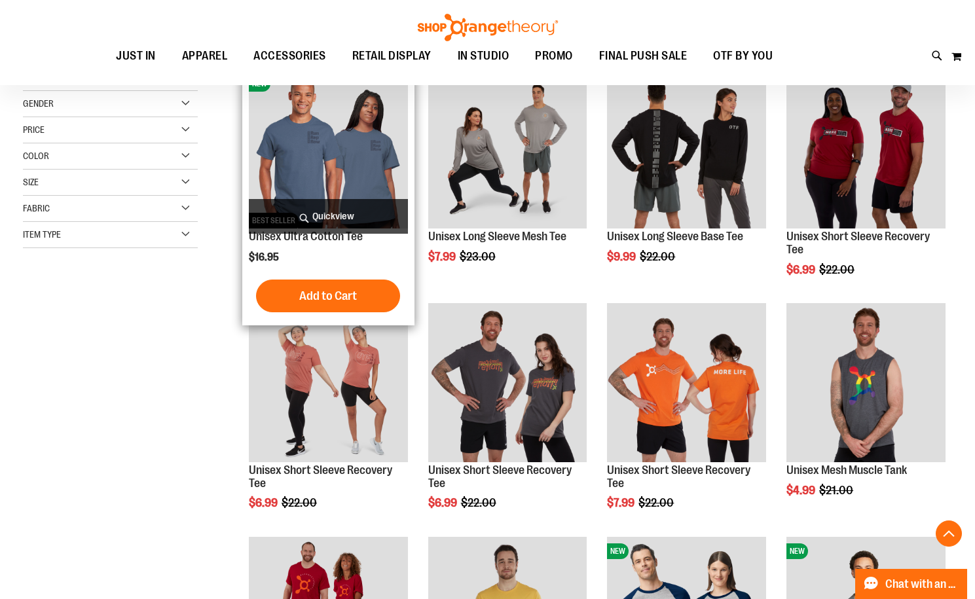
scroll to position [65, 0]
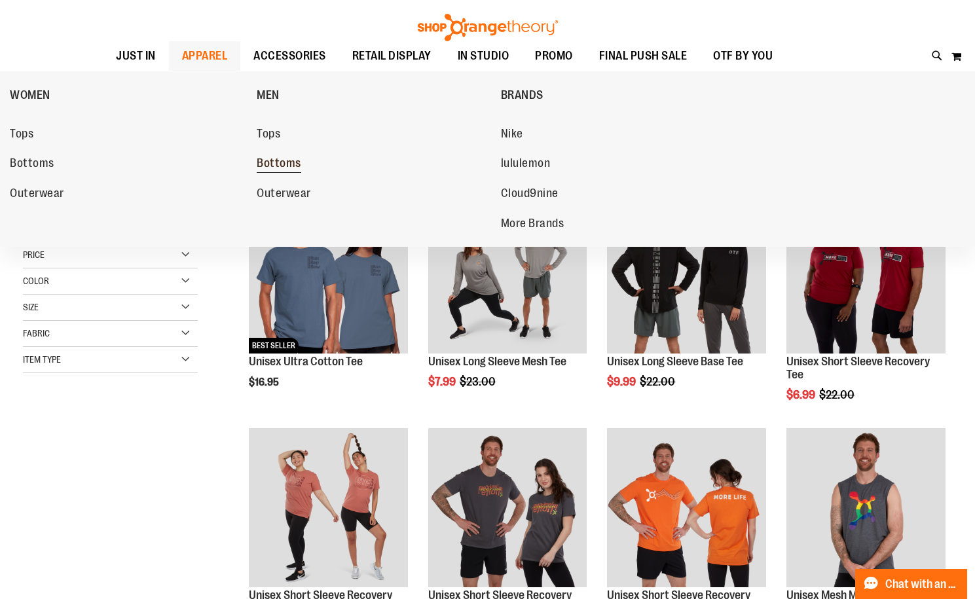
type input "**********"
click at [262, 170] on span "Bottoms" at bounding box center [279, 164] width 45 height 16
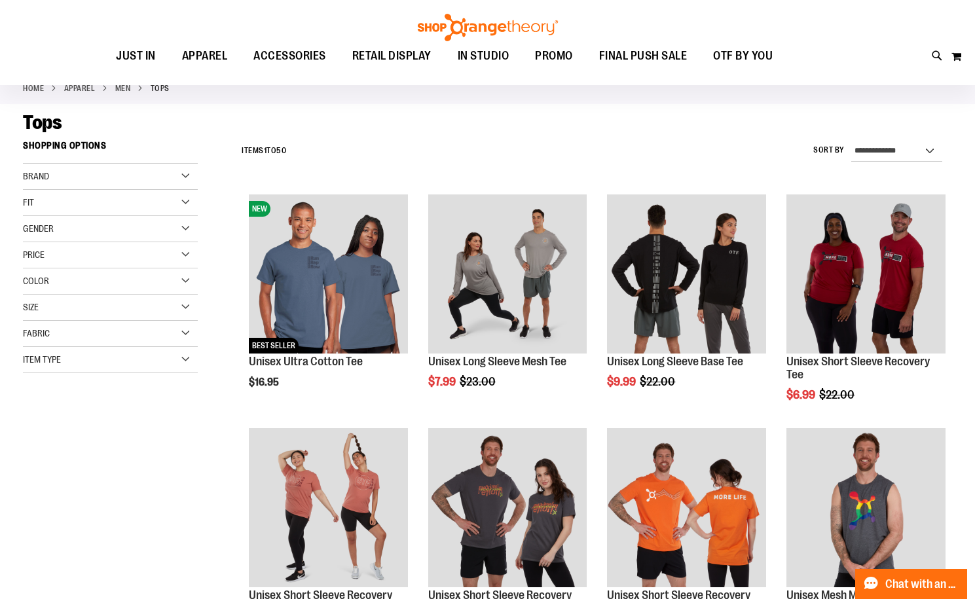
scroll to position [261, 0]
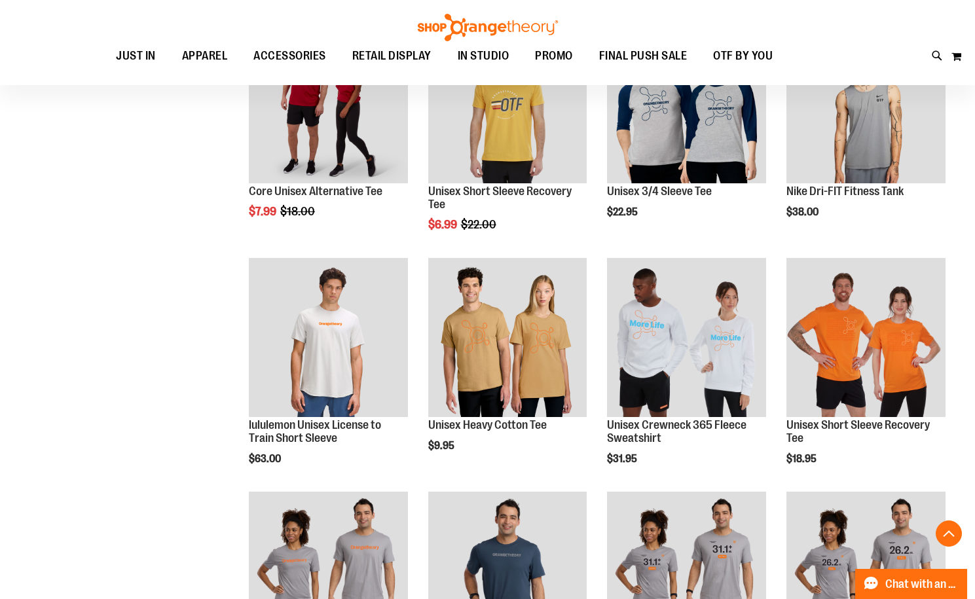
scroll to position [719, 0]
